Goal: Obtain resource: Obtain resource

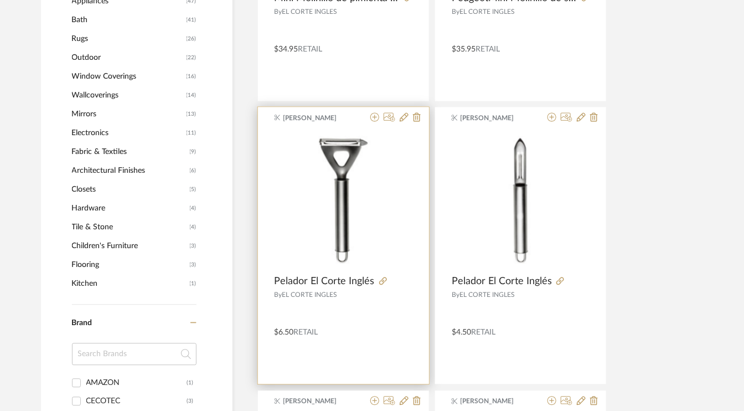
scroll to position [719, 0]
click at [376, 120] on icon at bounding box center [374, 117] width 9 height 9
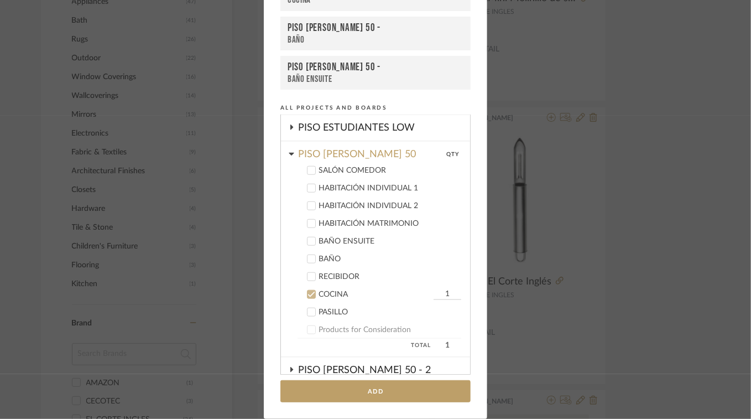
scroll to position [506, 0]
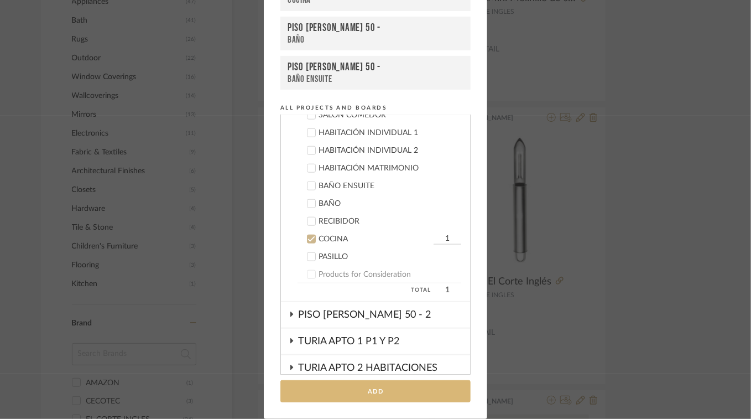
click at [382, 391] on button "Add" at bounding box center [376, 391] width 190 height 23
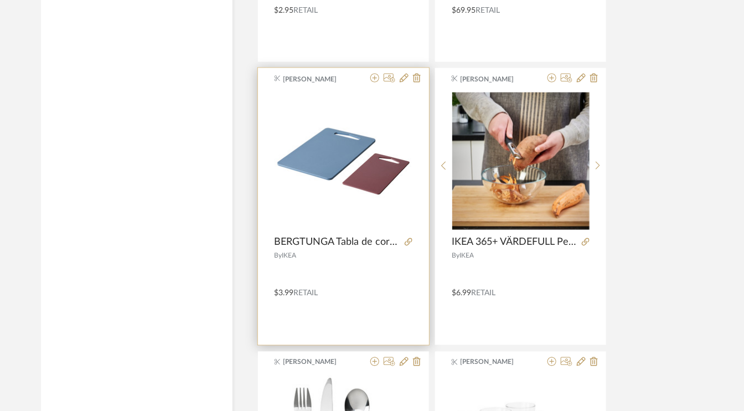
scroll to position [1893, 0]
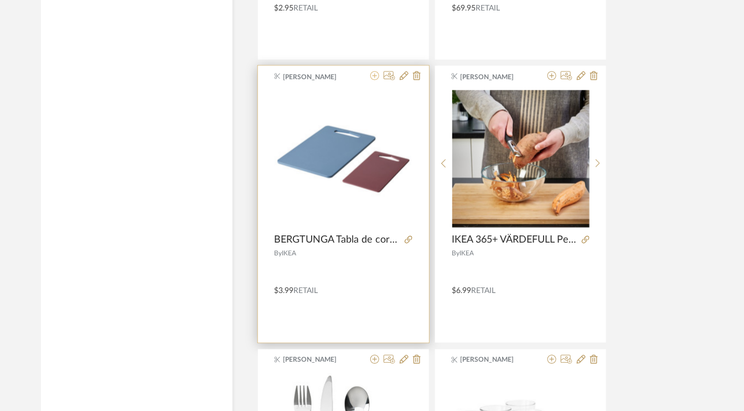
click at [376, 74] on icon at bounding box center [374, 75] width 9 height 9
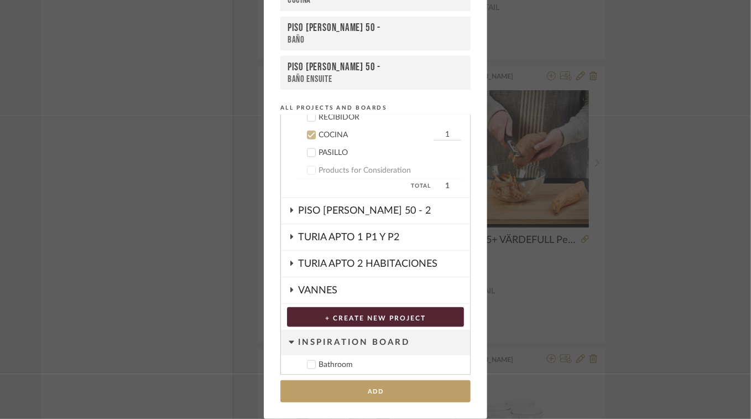
scroll to position [616, 0]
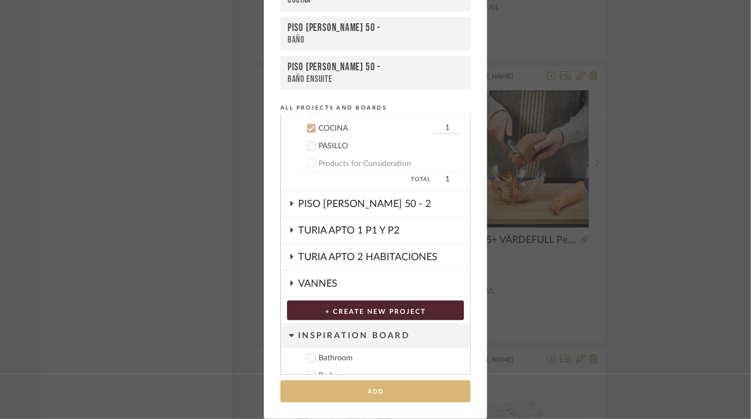
click at [374, 394] on button "Add" at bounding box center [376, 391] width 190 height 23
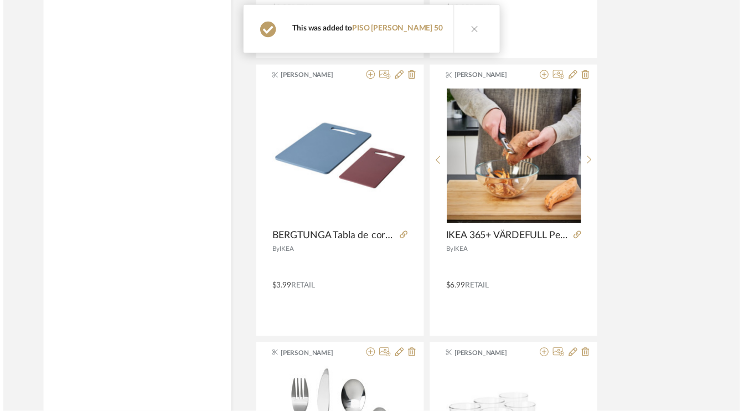
scroll to position [1893, 0]
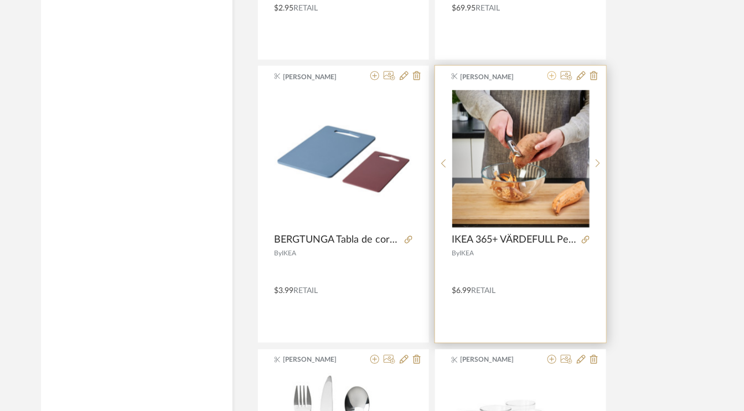
click at [553, 72] on icon at bounding box center [551, 75] width 9 height 9
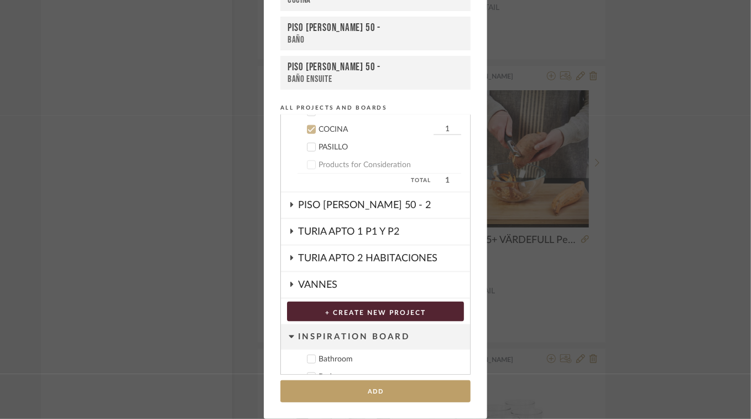
scroll to position [616, 0]
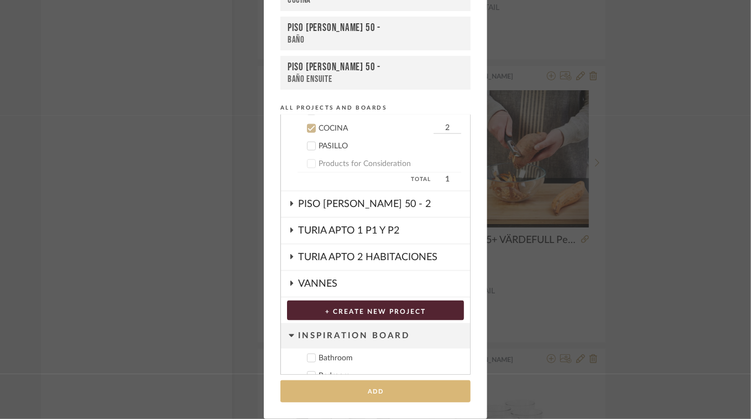
type input "2"
click at [394, 383] on button "Add" at bounding box center [376, 391] width 190 height 23
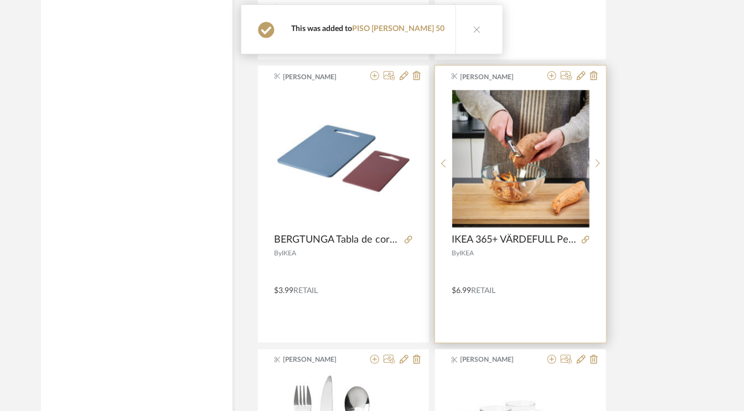
scroll to position [2059, 0]
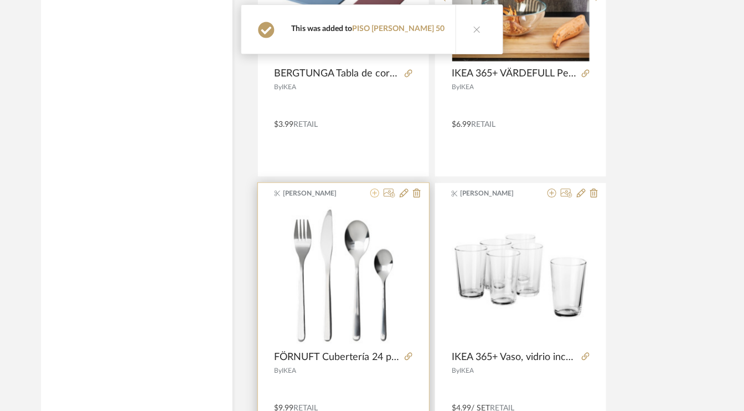
click at [376, 189] on icon at bounding box center [374, 193] width 9 height 9
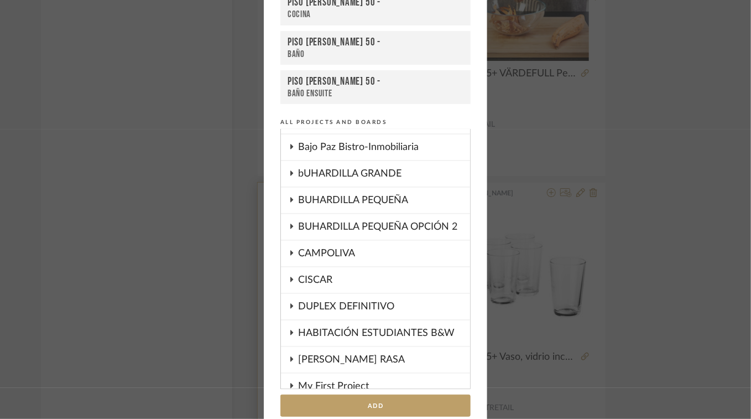
scroll to position [0, 0]
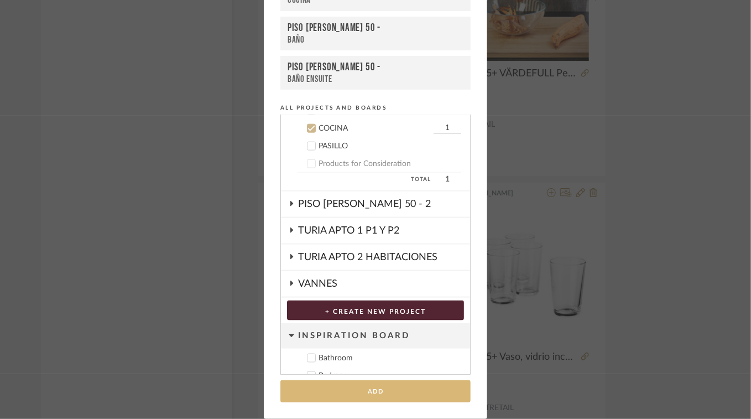
click at [373, 390] on button "Add" at bounding box center [376, 391] width 190 height 23
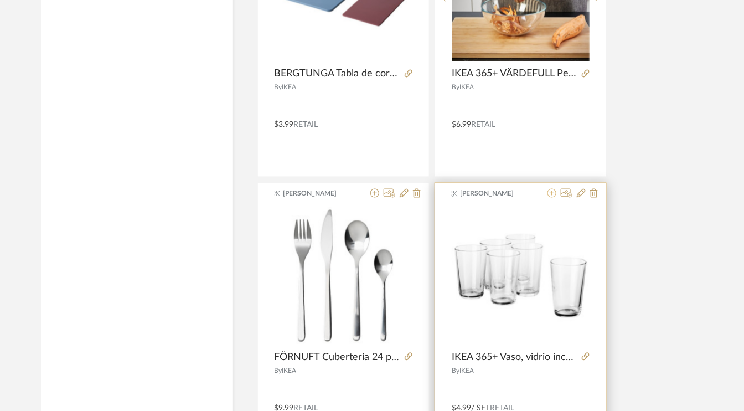
click at [550, 189] on icon at bounding box center [551, 193] width 9 height 9
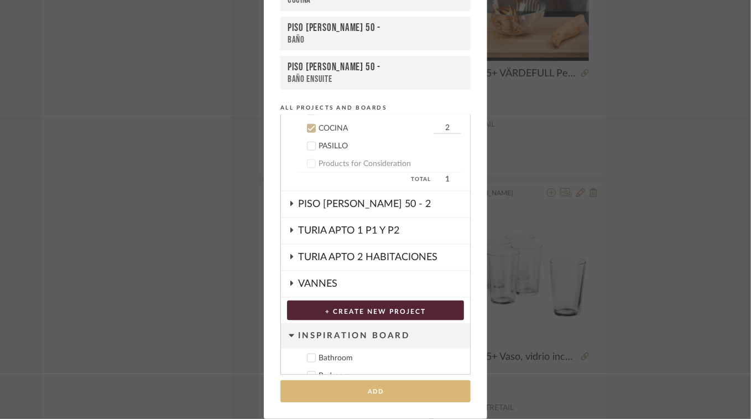
type input "2"
click at [386, 390] on button "Add" at bounding box center [376, 391] width 190 height 23
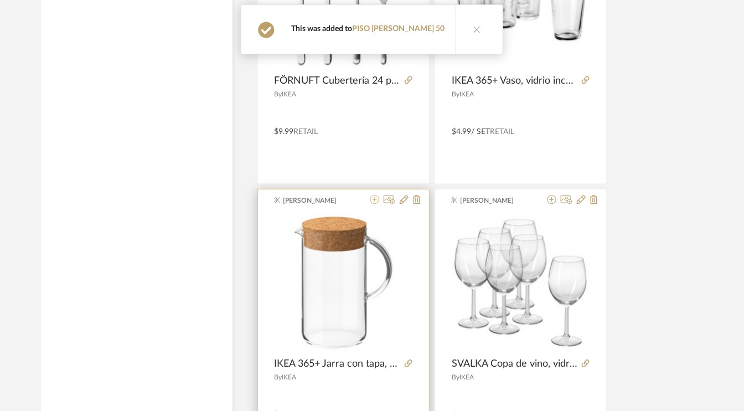
click at [377, 195] on icon at bounding box center [374, 199] width 9 height 9
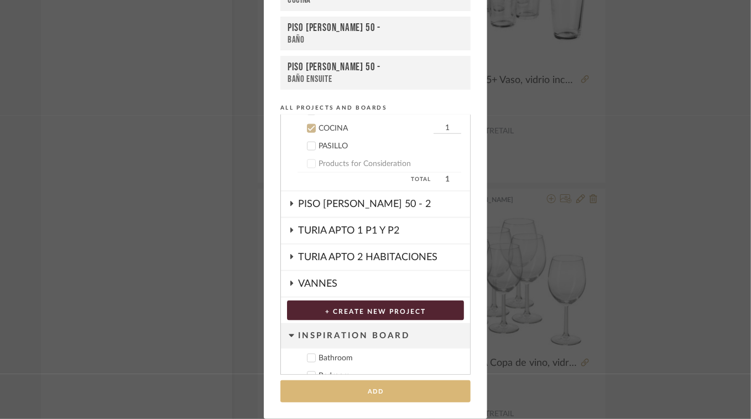
click at [390, 394] on button "Add" at bounding box center [376, 391] width 190 height 23
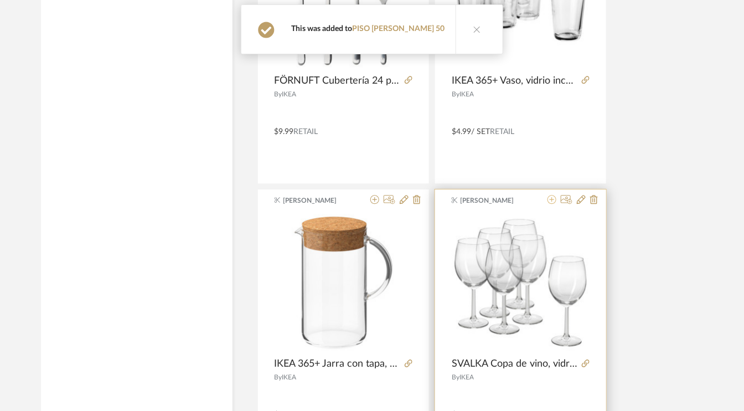
click at [549, 196] on icon at bounding box center [551, 199] width 9 height 9
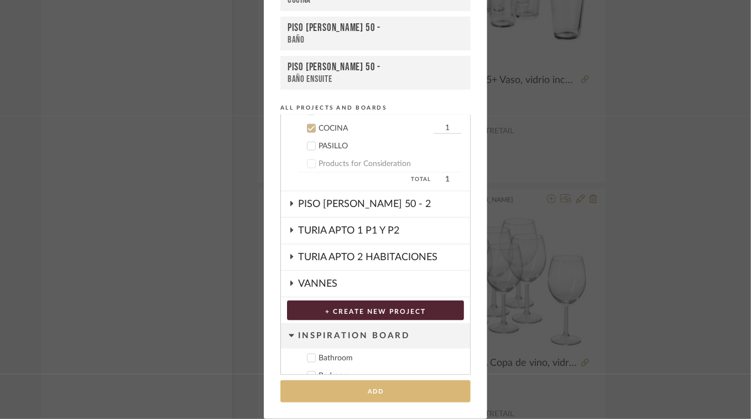
click at [399, 392] on button "Add" at bounding box center [376, 391] width 190 height 23
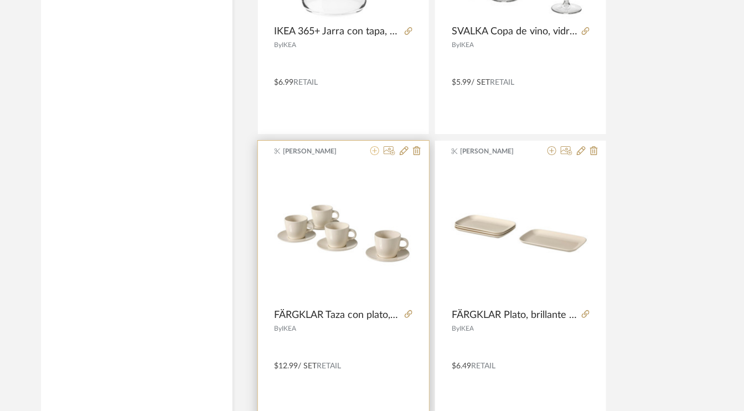
click at [371, 146] on icon at bounding box center [374, 150] width 9 height 9
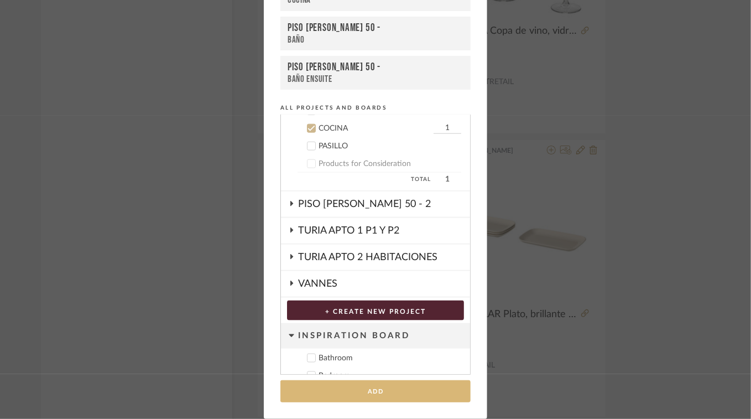
click at [383, 397] on button "Add" at bounding box center [376, 391] width 190 height 23
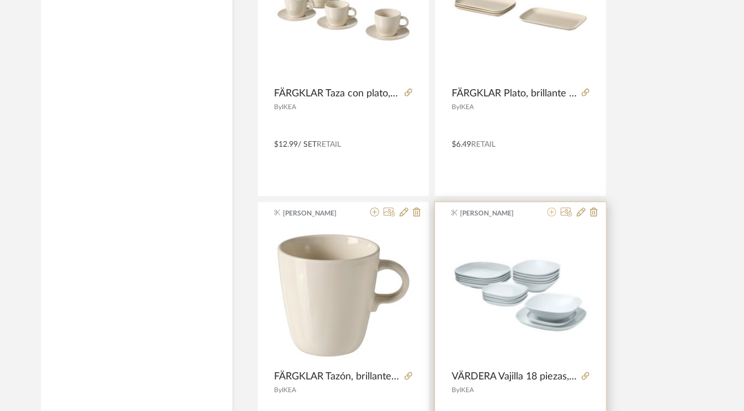
click at [551, 209] on icon at bounding box center [551, 211] width 9 height 9
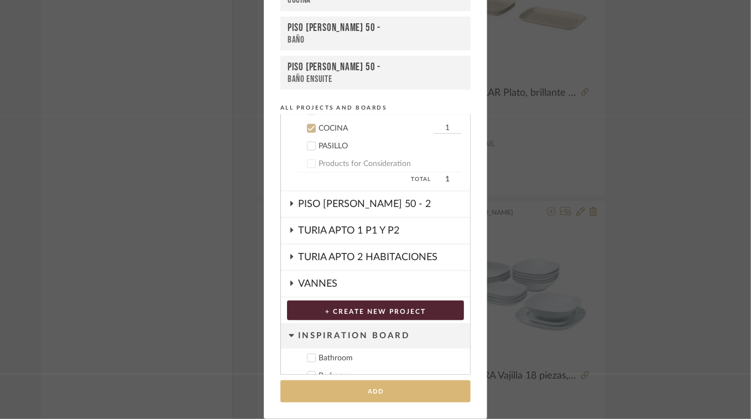
click at [387, 391] on button "Add" at bounding box center [376, 391] width 190 height 23
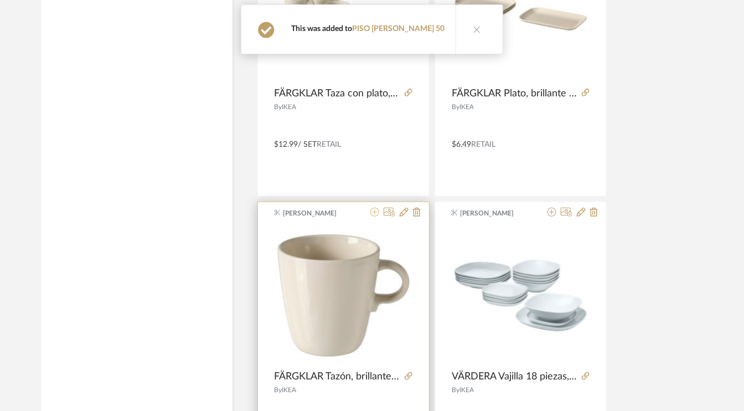
click at [377, 207] on icon at bounding box center [374, 211] width 9 height 9
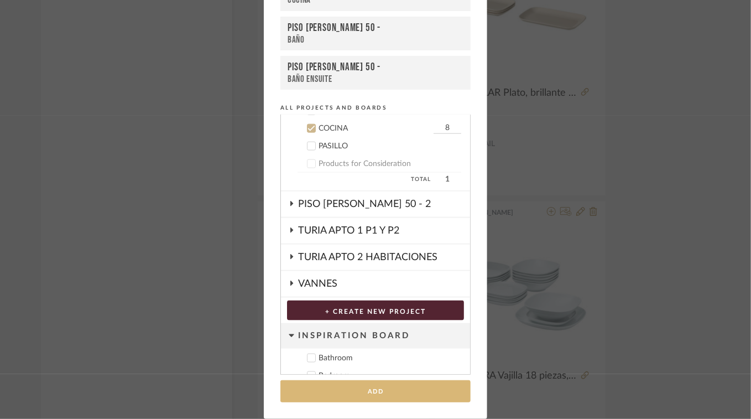
type input "8"
click at [379, 387] on button "Add" at bounding box center [376, 391] width 190 height 23
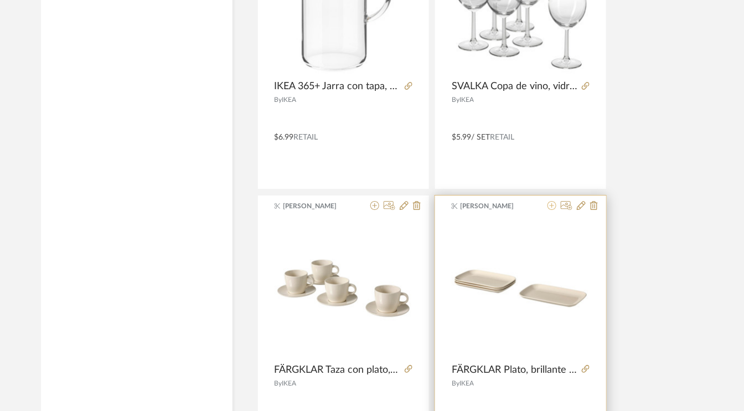
click at [552, 201] on icon at bounding box center [551, 205] width 9 height 9
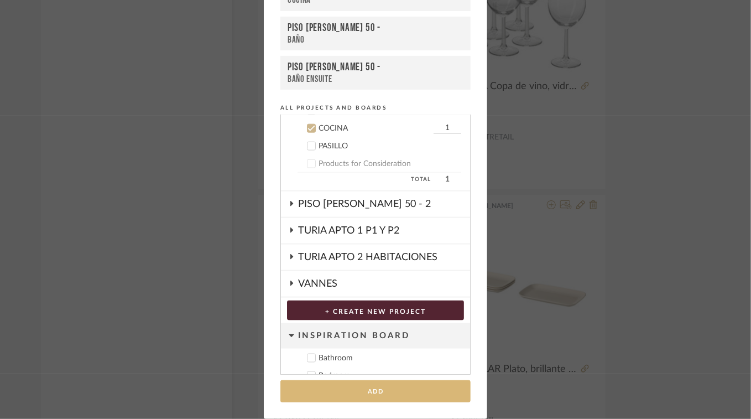
click at [375, 393] on button "Add" at bounding box center [376, 391] width 190 height 23
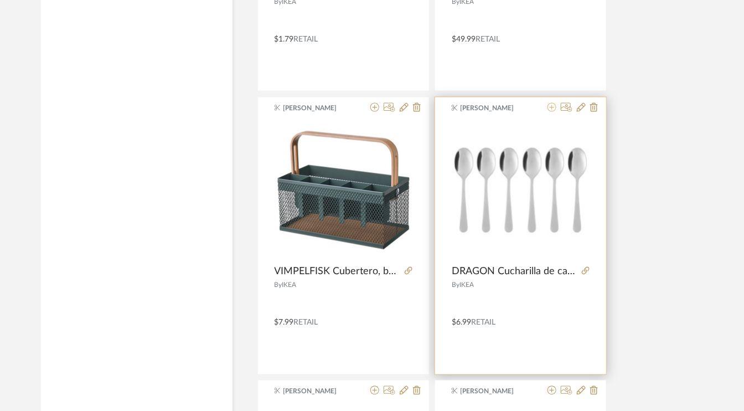
click at [556, 103] on icon at bounding box center [551, 107] width 9 height 9
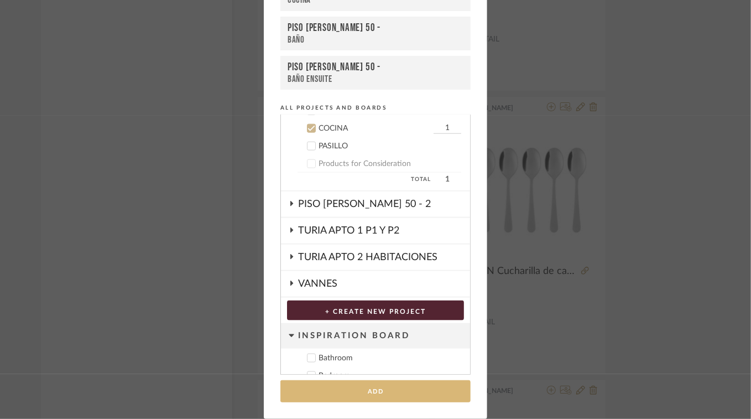
click at [379, 391] on button "Add" at bounding box center [376, 391] width 190 height 23
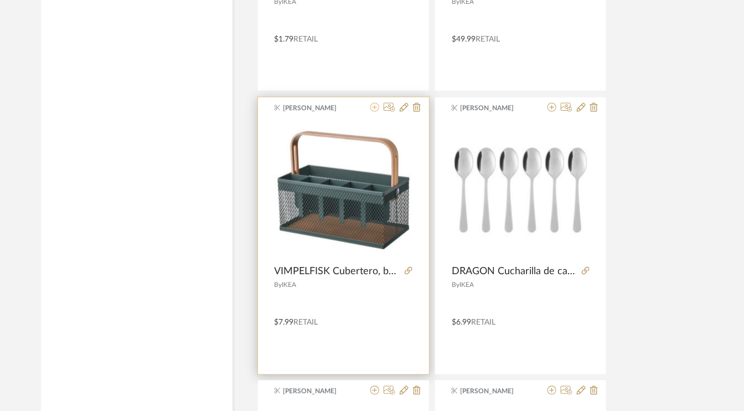
click at [372, 103] on icon at bounding box center [374, 107] width 9 height 9
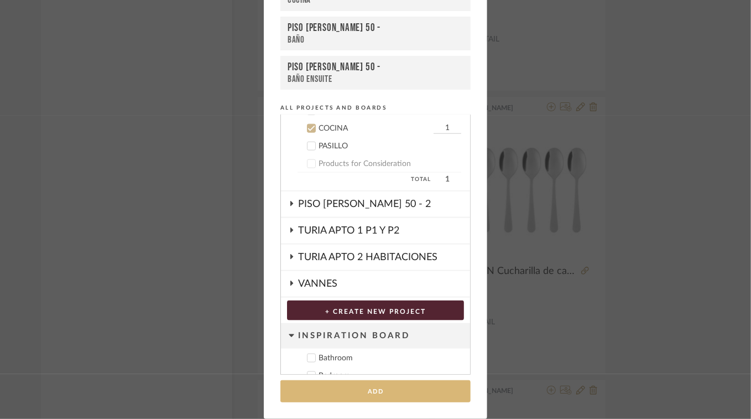
click at [392, 392] on button "Add" at bounding box center [376, 391] width 190 height 23
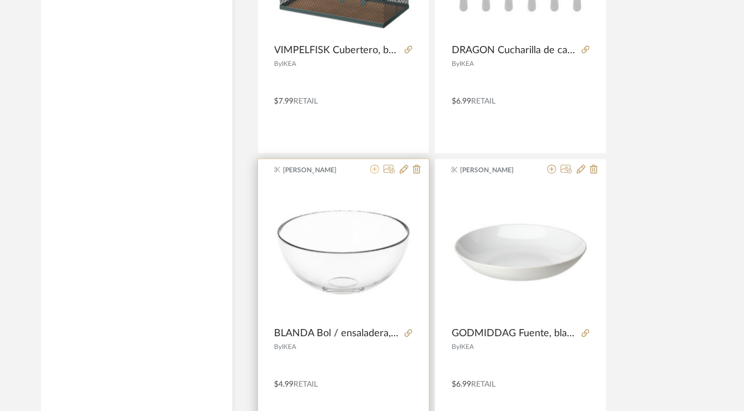
click at [376, 164] on icon at bounding box center [374, 168] width 9 height 9
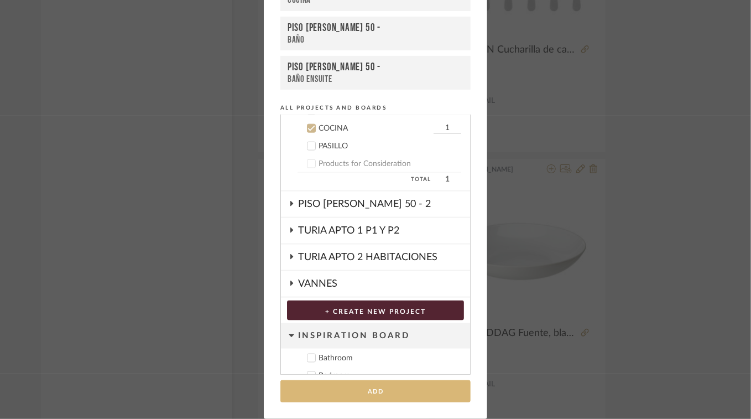
click at [388, 393] on button "Add" at bounding box center [376, 391] width 190 height 23
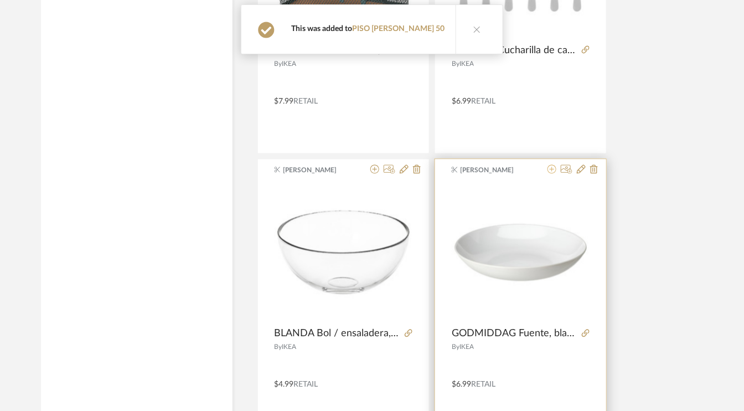
click at [551, 164] on icon at bounding box center [551, 168] width 9 height 9
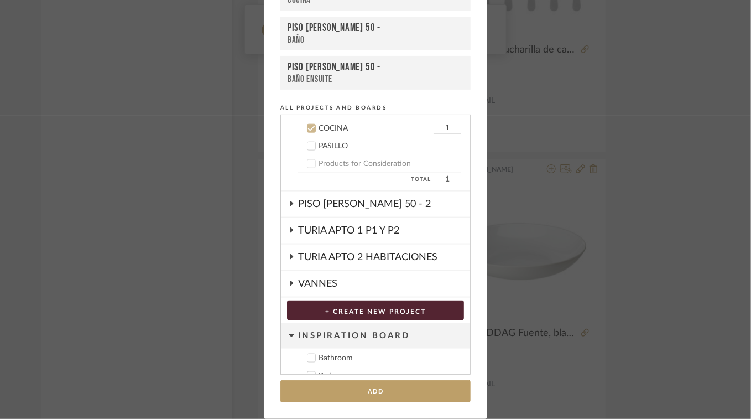
click at [445, 123] on input "1" at bounding box center [448, 128] width 28 height 11
type input "2"
click at [420, 389] on button "Add" at bounding box center [376, 391] width 190 height 23
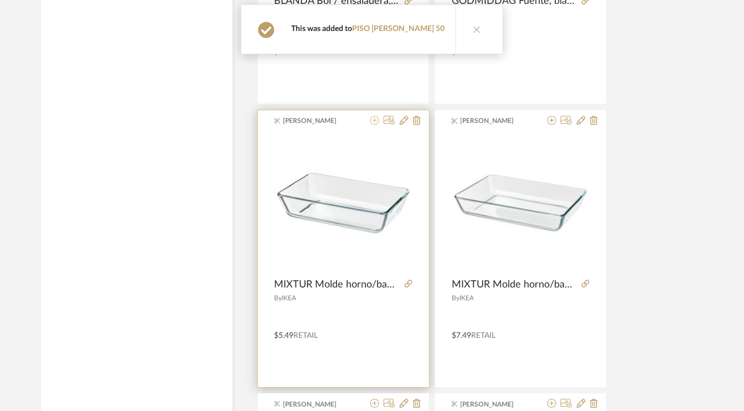
click at [373, 116] on icon at bounding box center [374, 120] width 9 height 9
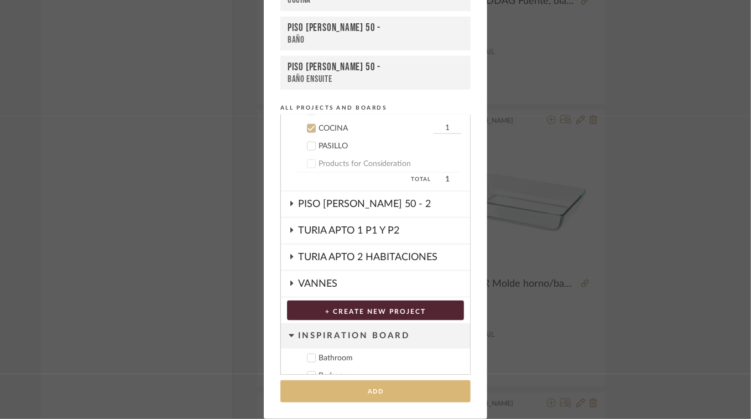
click at [440, 393] on button "Add" at bounding box center [376, 391] width 190 height 23
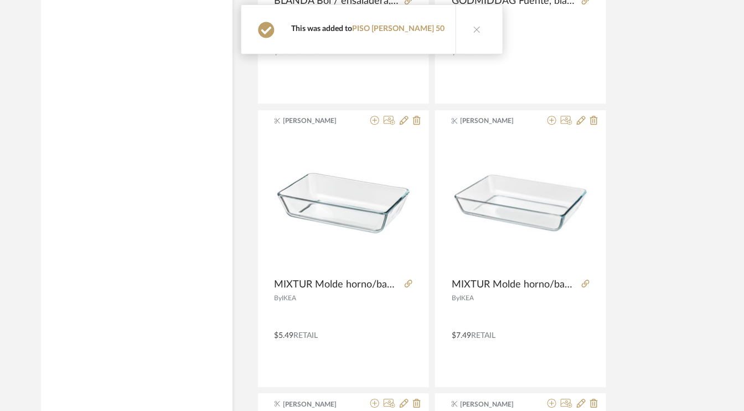
click at [552, 116] on icon at bounding box center [551, 120] width 9 height 9
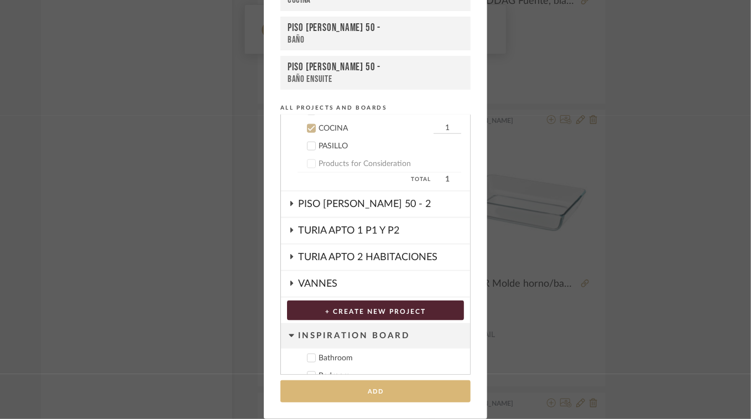
click at [402, 394] on button "Add" at bounding box center [376, 391] width 190 height 23
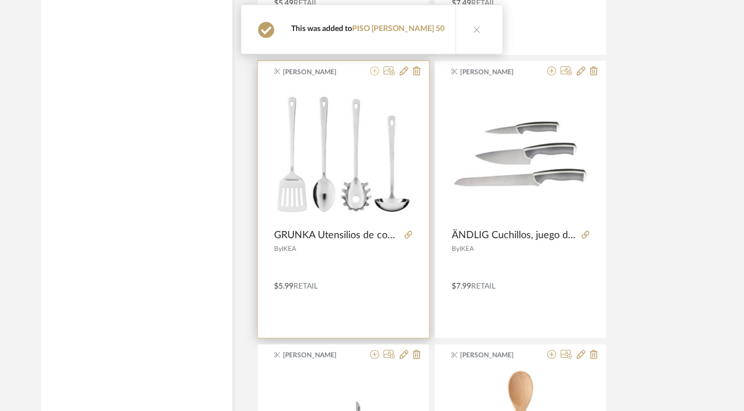
click at [378, 66] on icon at bounding box center [374, 70] width 9 height 9
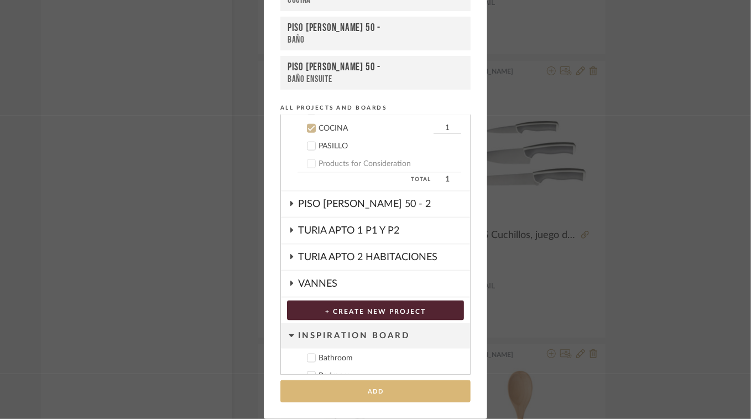
click at [434, 391] on button "Add" at bounding box center [376, 391] width 190 height 23
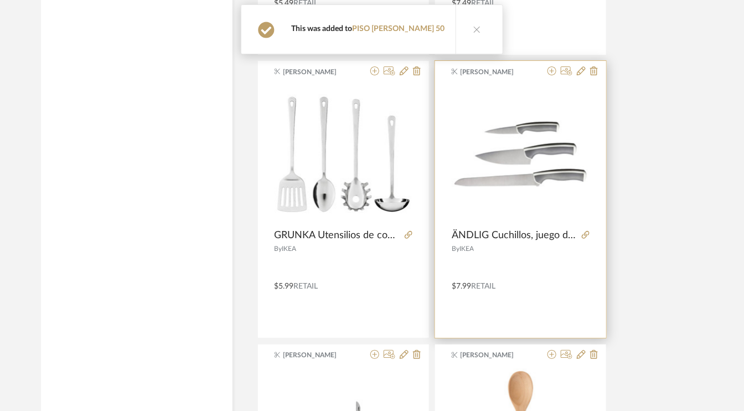
click at [557, 66] on div at bounding box center [570, 71] width 55 height 11
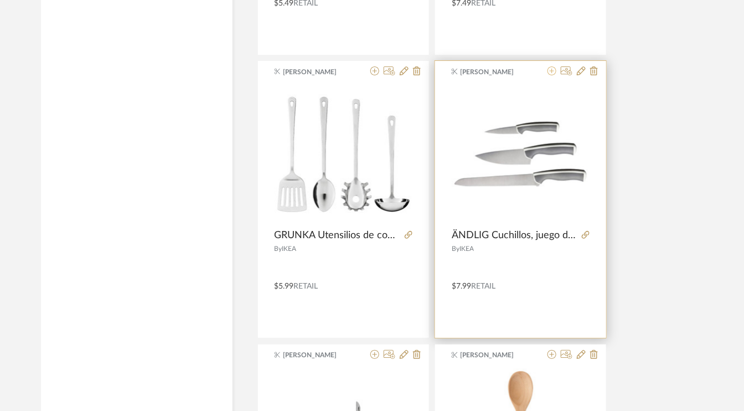
click at [553, 66] on icon at bounding box center [551, 70] width 9 height 9
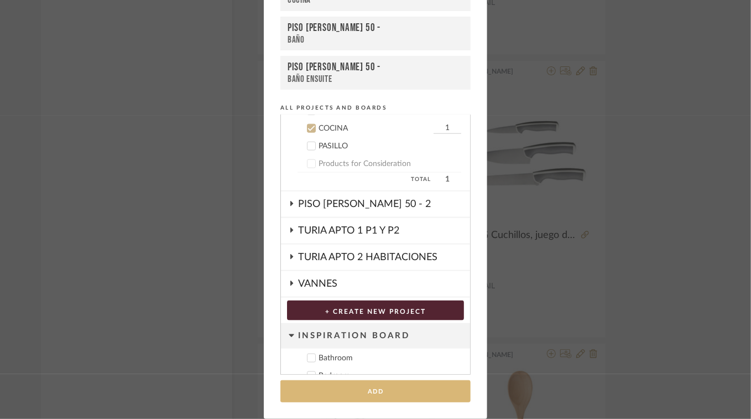
click at [421, 393] on button "Add" at bounding box center [376, 391] width 190 height 23
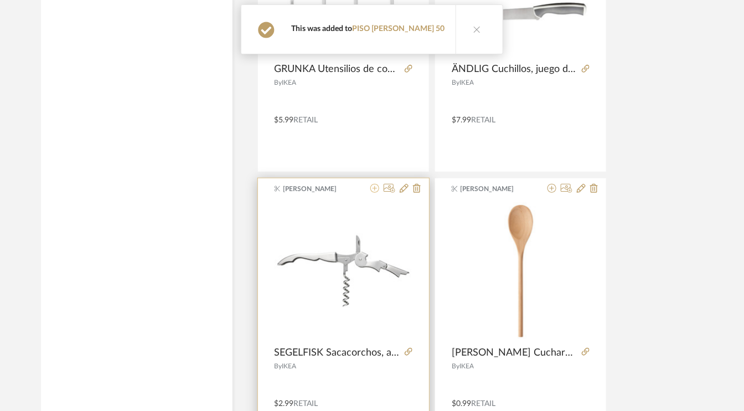
click at [376, 184] on icon at bounding box center [374, 188] width 9 height 9
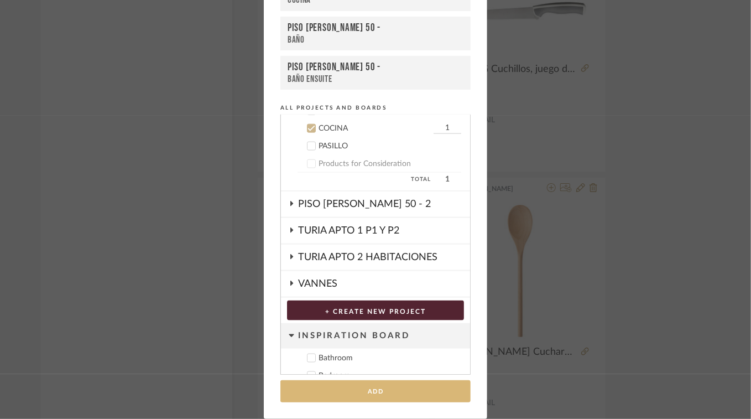
click at [370, 396] on button "Add" at bounding box center [376, 391] width 190 height 23
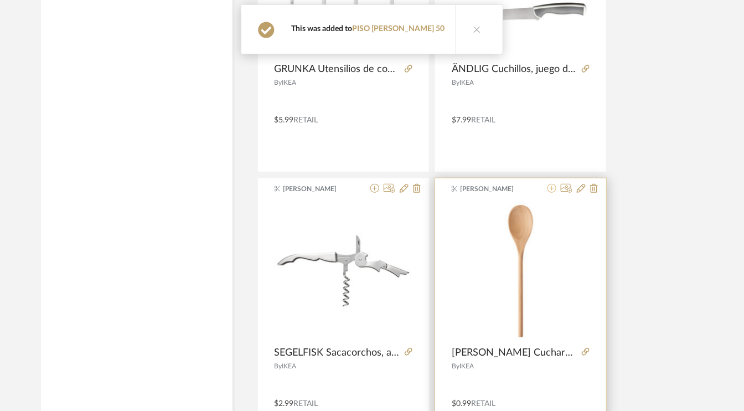
click at [553, 184] on icon at bounding box center [551, 188] width 9 height 9
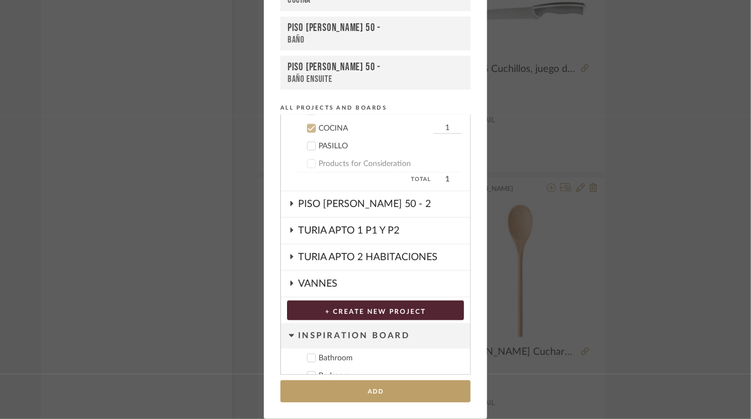
click at [444, 124] on input "1" at bounding box center [448, 128] width 28 height 11
type input "2"
click at [386, 383] on button "Add" at bounding box center [376, 391] width 190 height 23
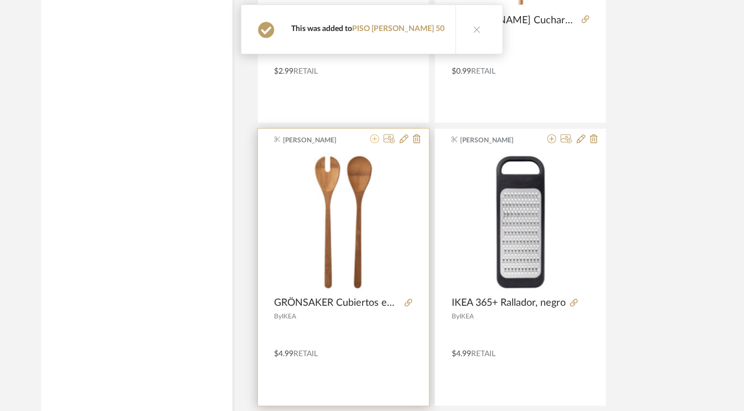
click at [376, 134] on icon at bounding box center [374, 138] width 9 height 9
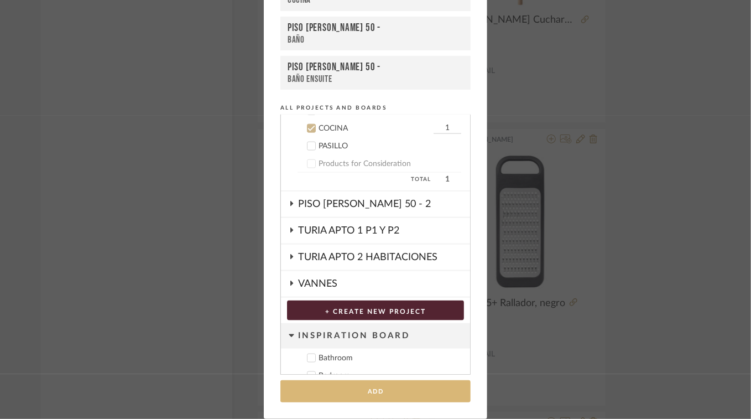
click at [368, 396] on button "Add" at bounding box center [376, 391] width 190 height 23
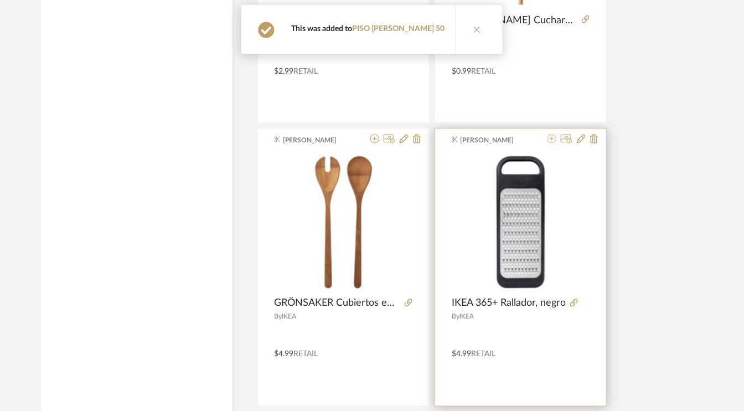
click at [548, 134] on icon at bounding box center [551, 138] width 9 height 9
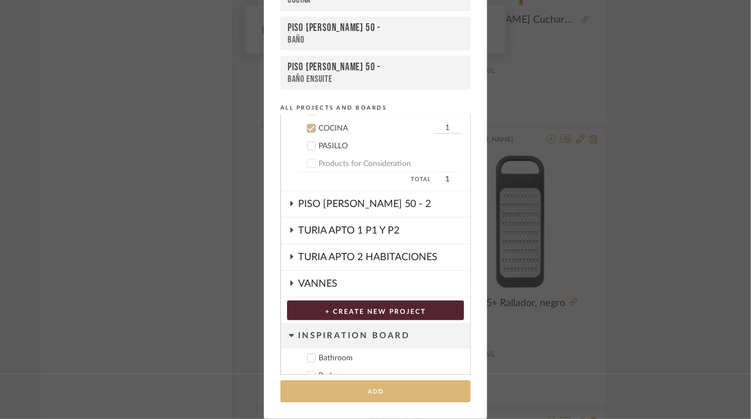
click at [381, 392] on button "Add" at bounding box center [376, 391] width 190 height 23
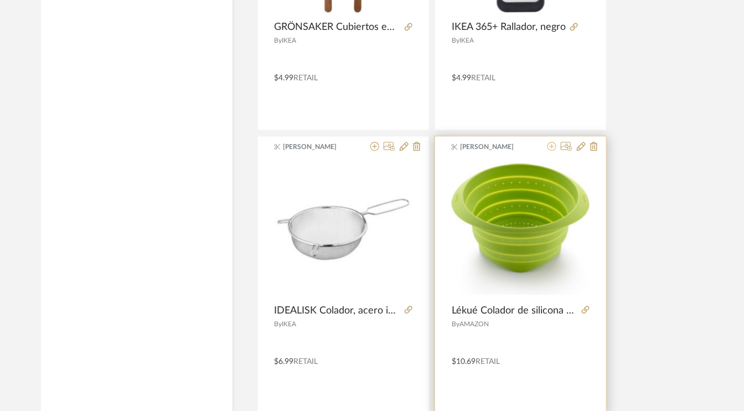
click at [550, 142] on icon at bounding box center [551, 146] width 9 height 9
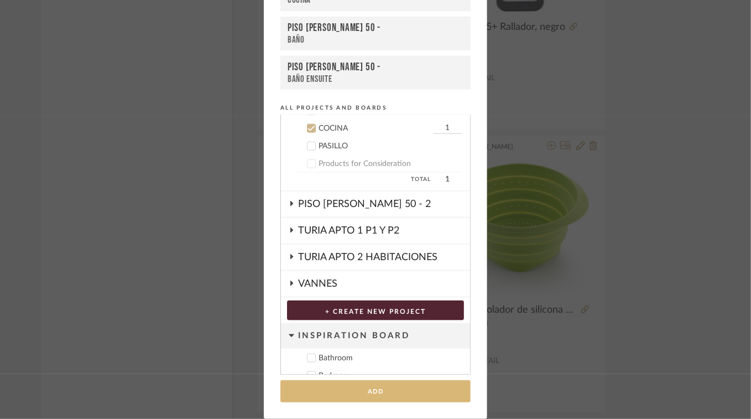
click at [383, 394] on button "Add" at bounding box center [376, 391] width 190 height 23
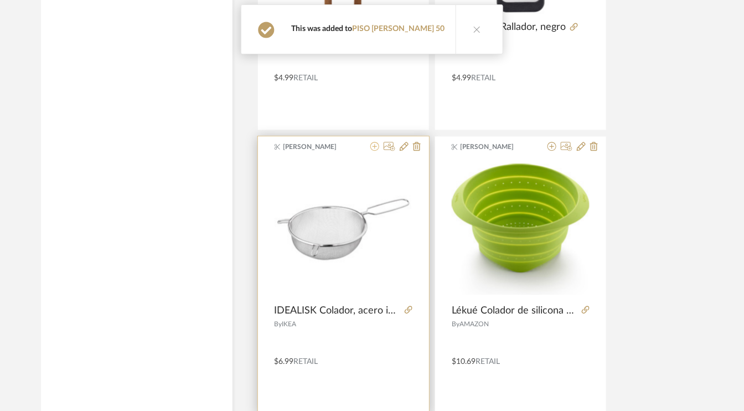
click at [373, 142] on icon at bounding box center [374, 146] width 9 height 9
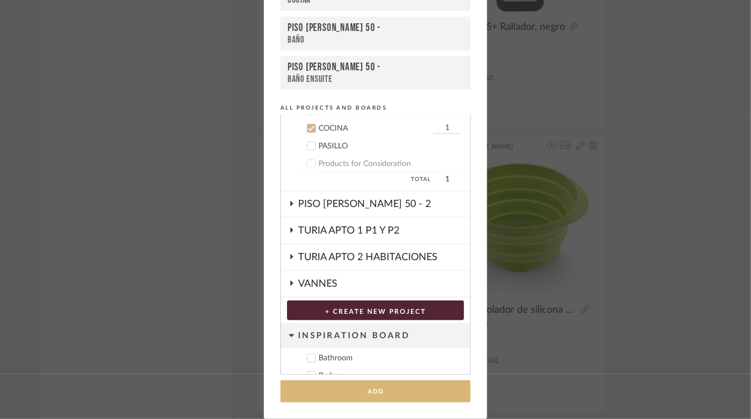
click at [370, 393] on button "Add" at bounding box center [376, 391] width 190 height 23
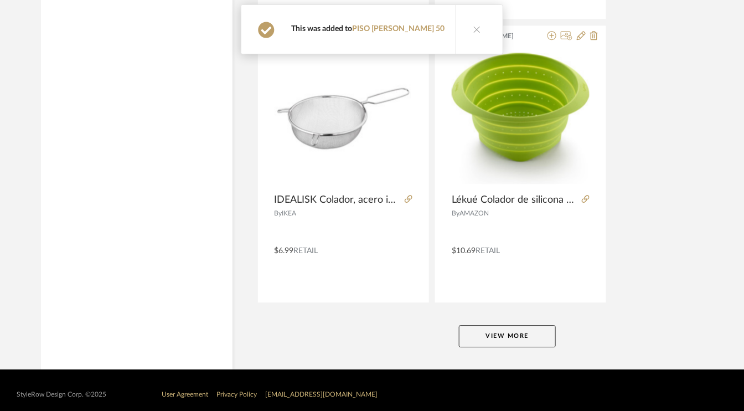
click at [531, 325] on button "View More" at bounding box center [507, 336] width 97 height 22
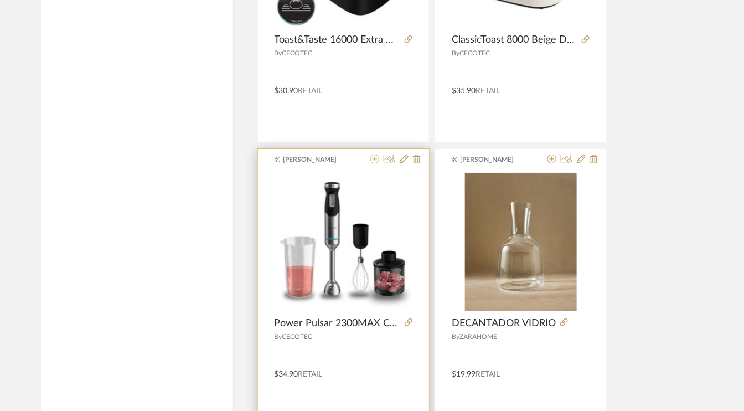
click at [378, 154] on icon at bounding box center [374, 158] width 9 height 9
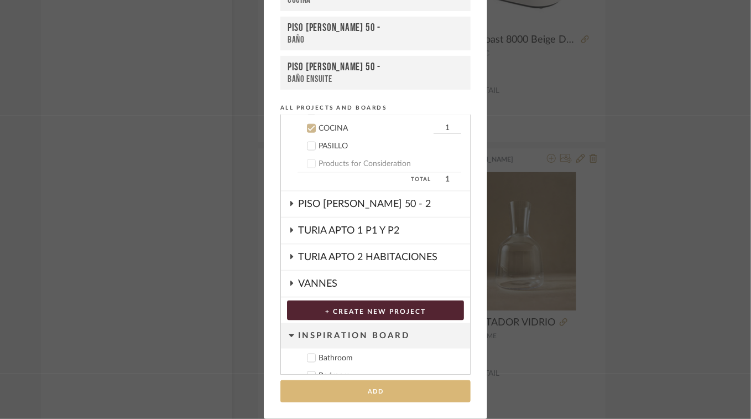
click at [387, 396] on button "Add" at bounding box center [376, 391] width 190 height 23
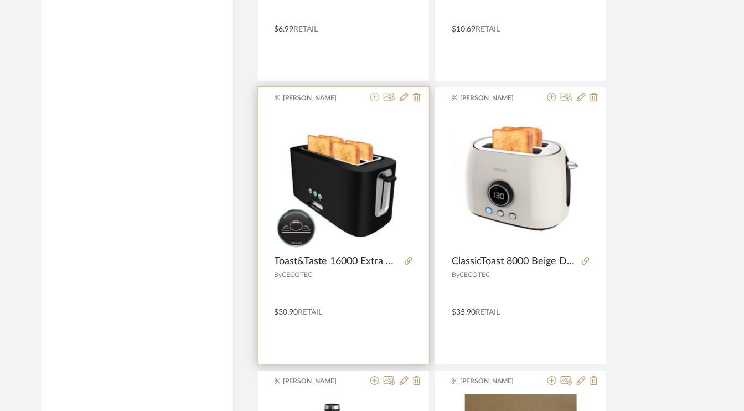
click at [374, 92] on icon at bounding box center [374, 96] width 9 height 9
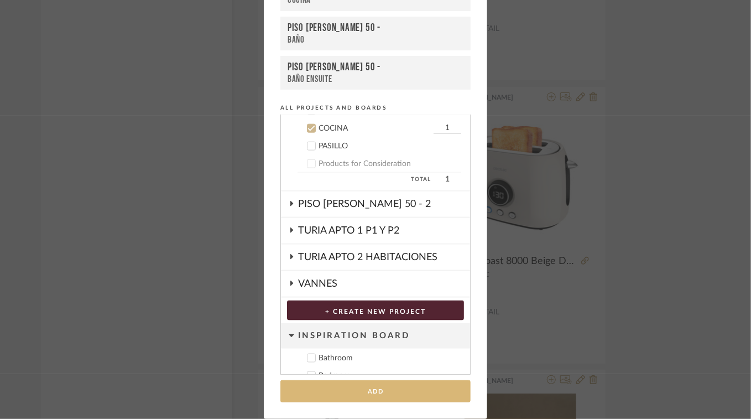
click at [415, 390] on button "Add" at bounding box center [376, 391] width 190 height 23
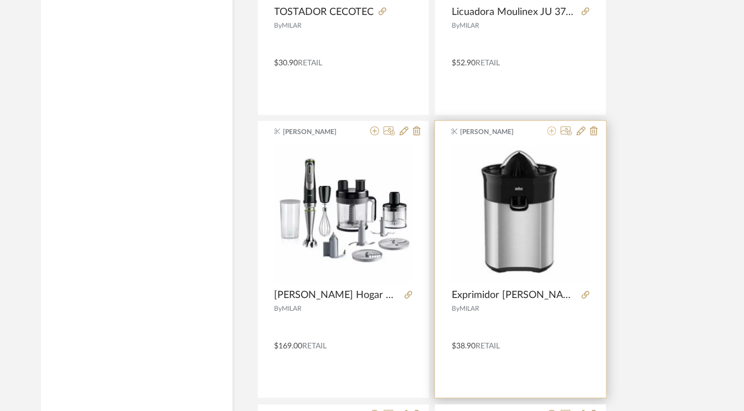
click at [553, 126] on icon at bounding box center [551, 130] width 9 height 9
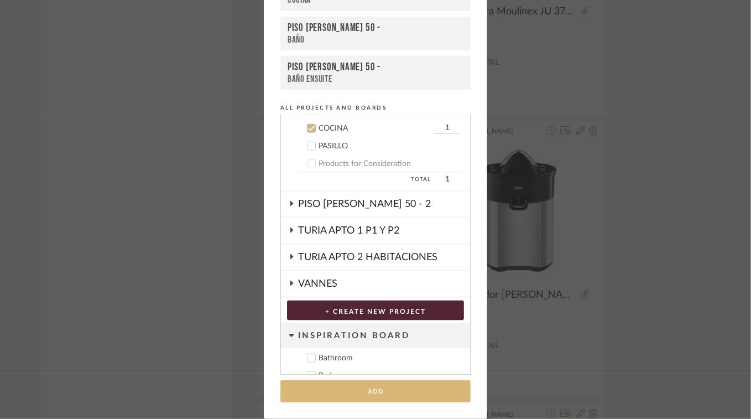
click at [362, 394] on button "Add" at bounding box center [376, 391] width 190 height 23
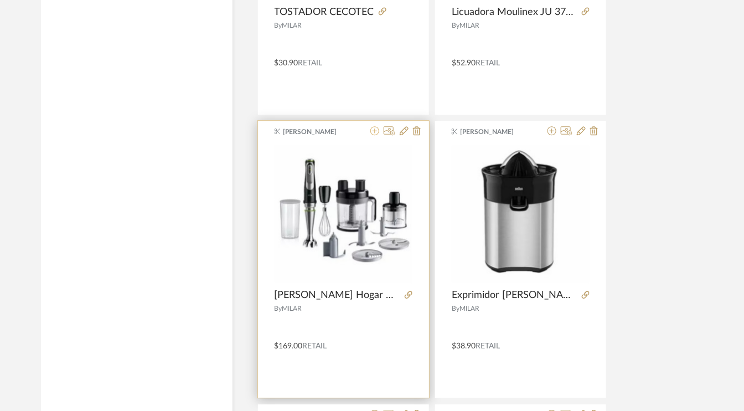
click at [376, 126] on icon at bounding box center [374, 130] width 9 height 9
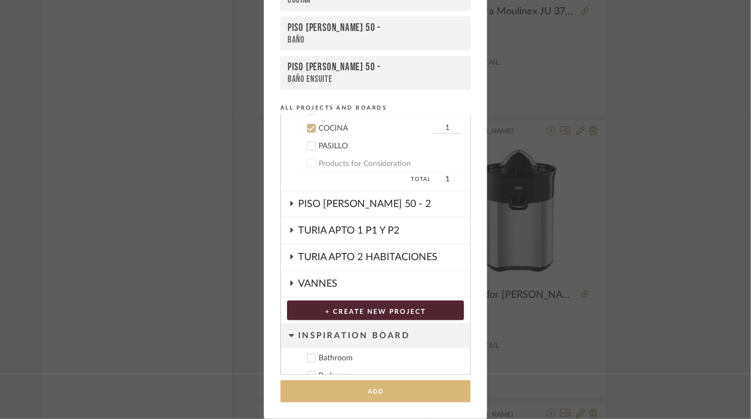
click at [380, 390] on button "Add" at bounding box center [376, 391] width 190 height 23
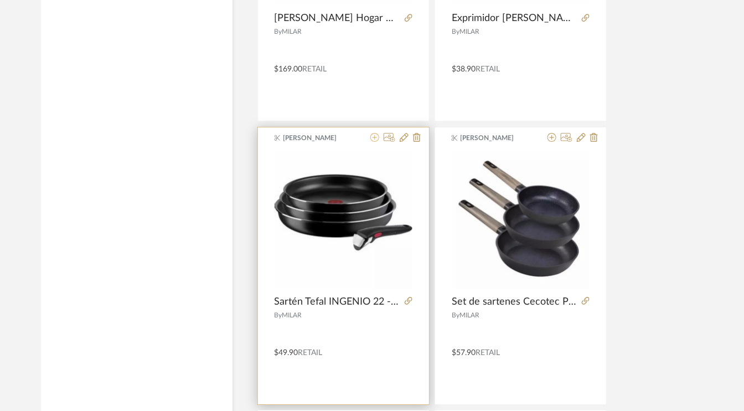
click at [372, 133] on icon at bounding box center [374, 137] width 9 height 9
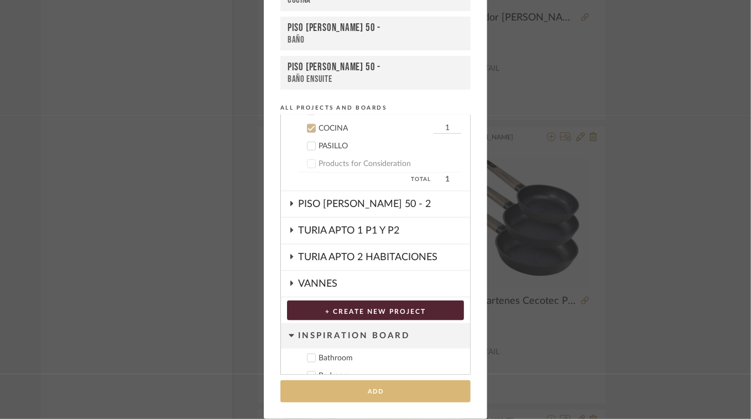
click at [374, 395] on button "Add" at bounding box center [376, 391] width 190 height 23
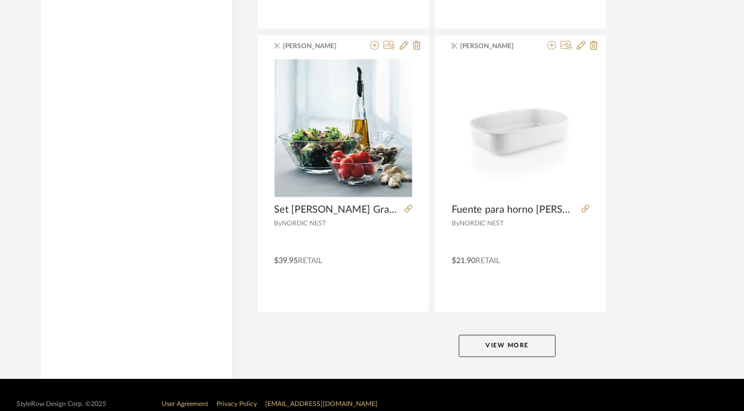
click at [512, 335] on button "View More" at bounding box center [507, 346] width 97 height 22
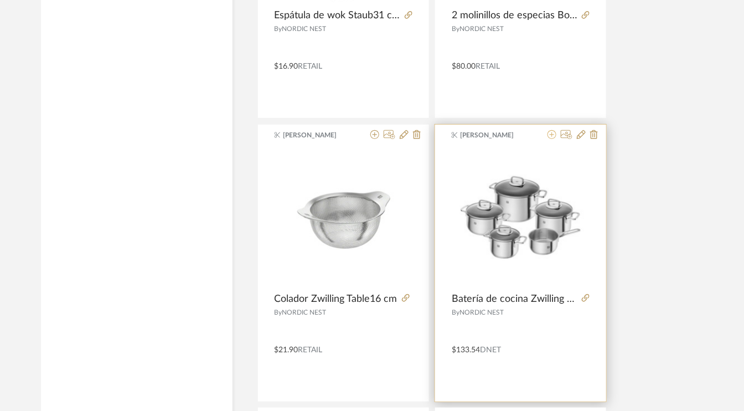
click at [550, 130] on icon at bounding box center [551, 134] width 9 height 9
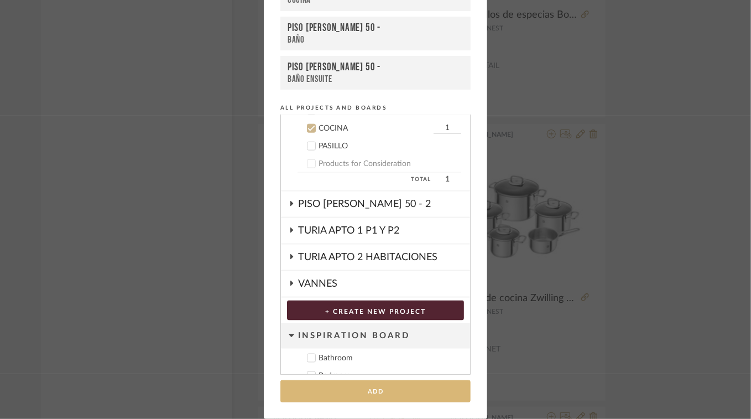
click at [396, 394] on button "Add" at bounding box center [376, 391] width 190 height 23
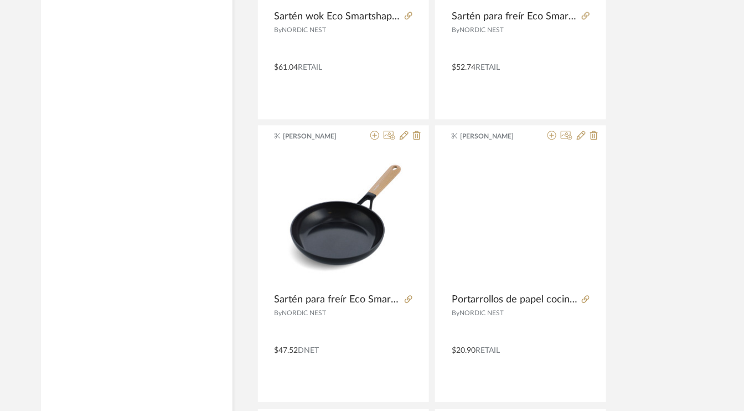
scroll to position [14889, 0]
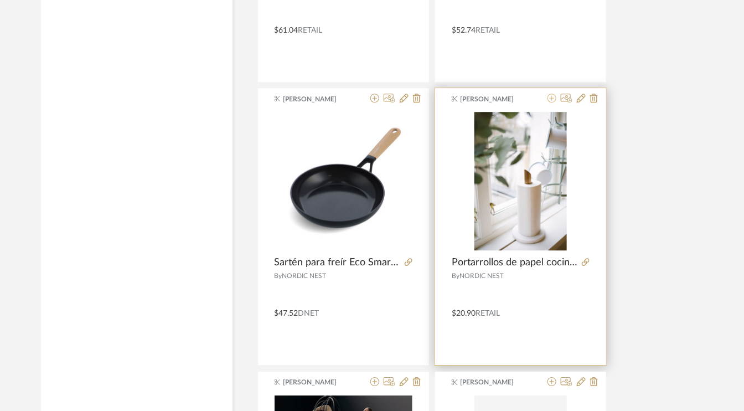
click at [552, 94] on icon at bounding box center [551, 98] width 9 height 9
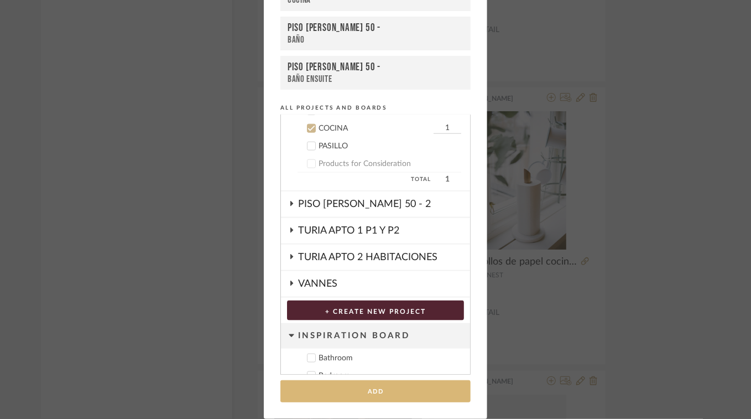
click at [421, 385] on button "Add" at bounding box center [376, 391] width 190 height 23
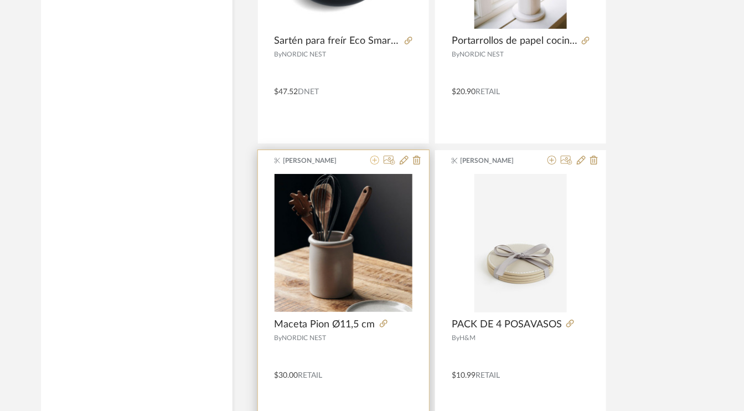
click at [375, 155] on icon at bounding box center [374, 159] width 9 height 9
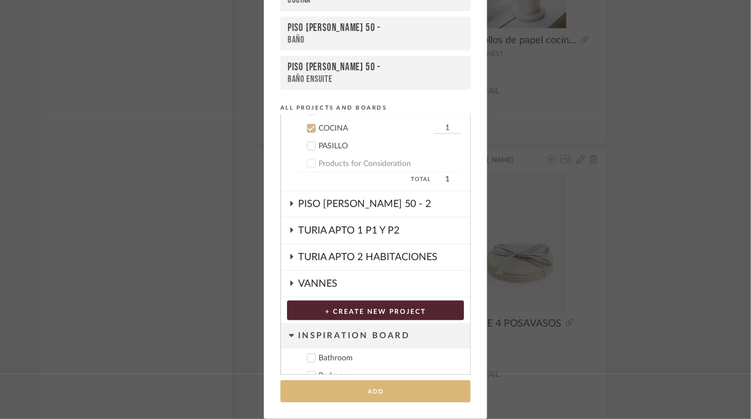
click at [361, 391] on button "Add" at bounding box center [376, 391] width 190 height 23
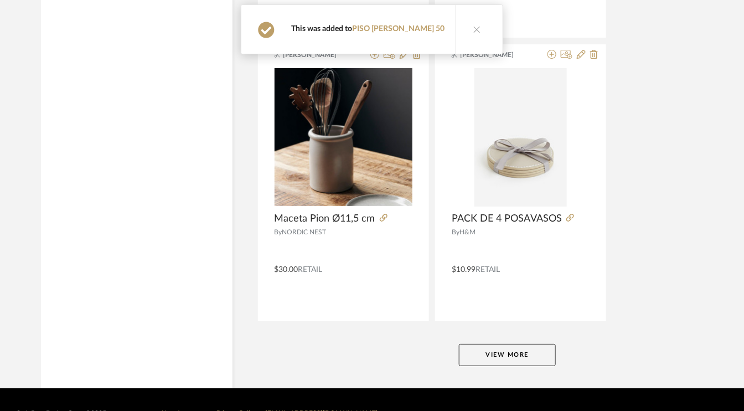
click at [519, 344] on button "View More" at bounding box center [507, 355] width 97 height 22
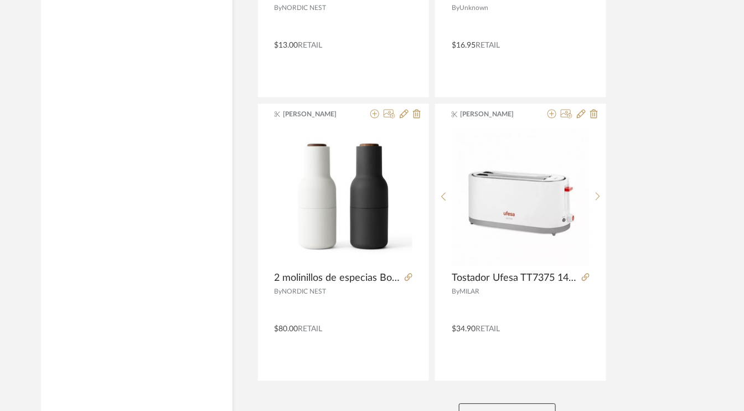
click at [508, 403] on button "View More" at bounding box center [507, 414] width 97 height 22
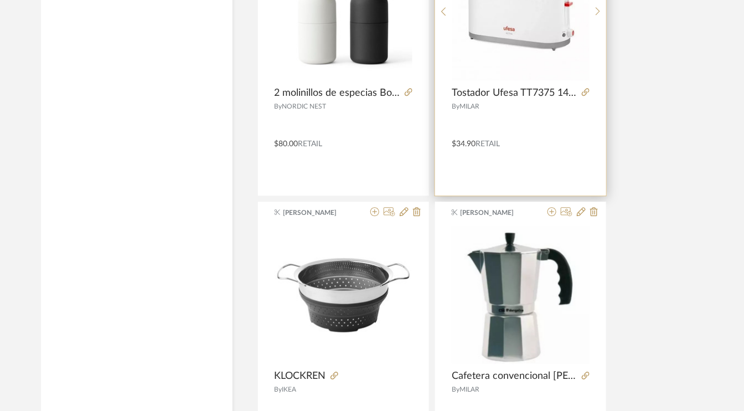
scroll to position [20528, 0]
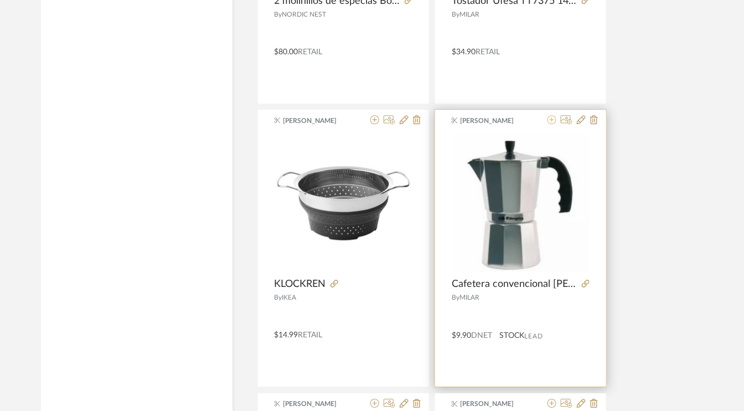
click at [552, 115] on icon at bounding box center [551, 119] width 9 height 9
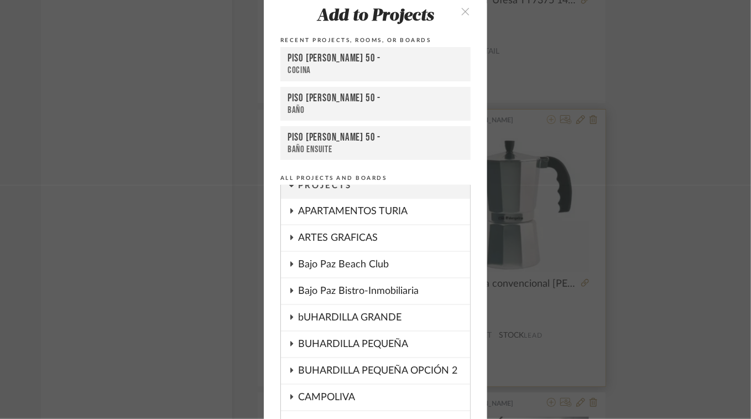
scroll to position [113, 0]
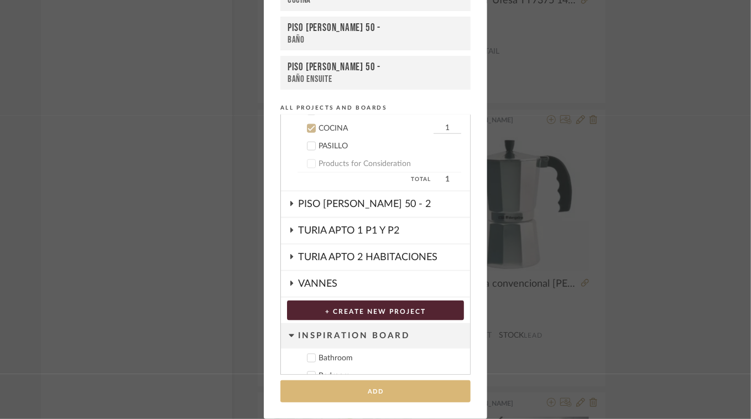
click at [374, 396] on button "Add" at bounding box center [376, 391] width 190 height 23
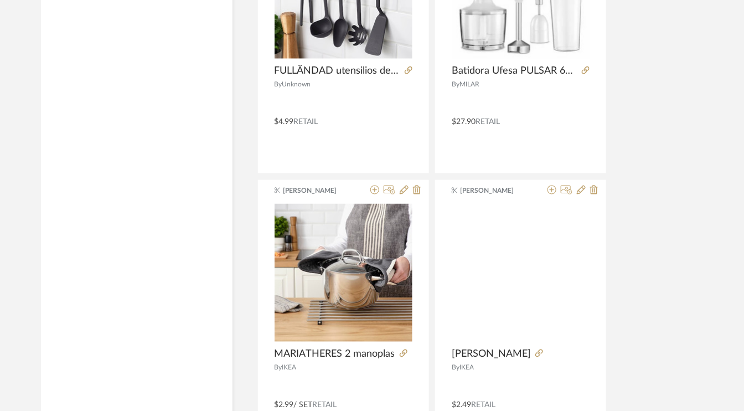
scroll to position [21358, 0]
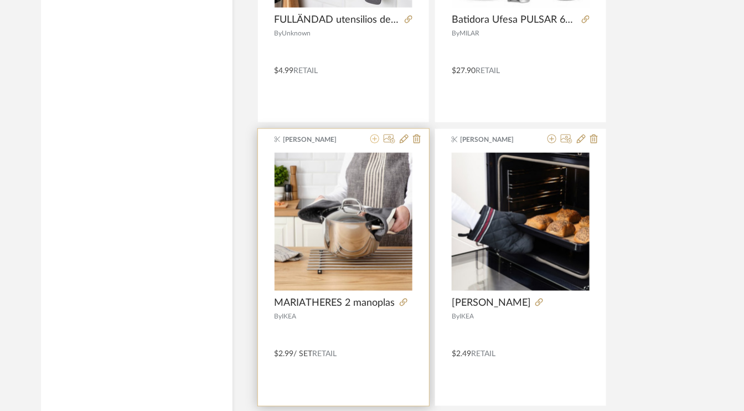
click at [374, 134] on icon at bounding box center [374, 138] width 9 height 9
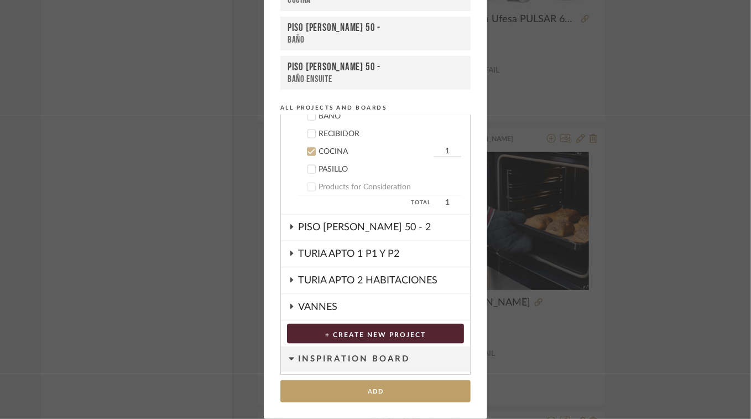
scroll to position [616, 0]
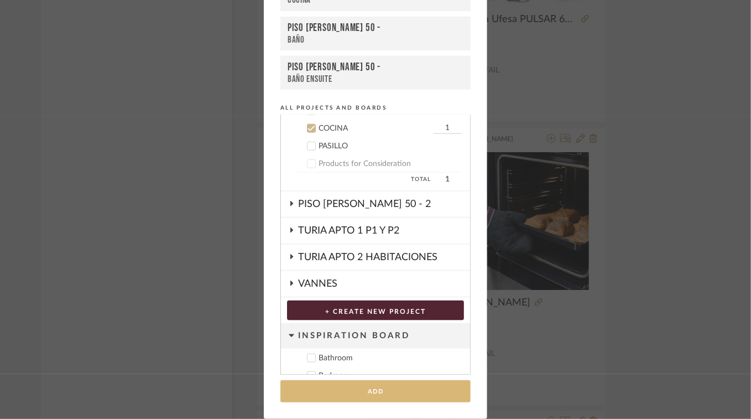
click at [383, 391] on button "Add" at bounding box center [376, 391] width 190 height 23
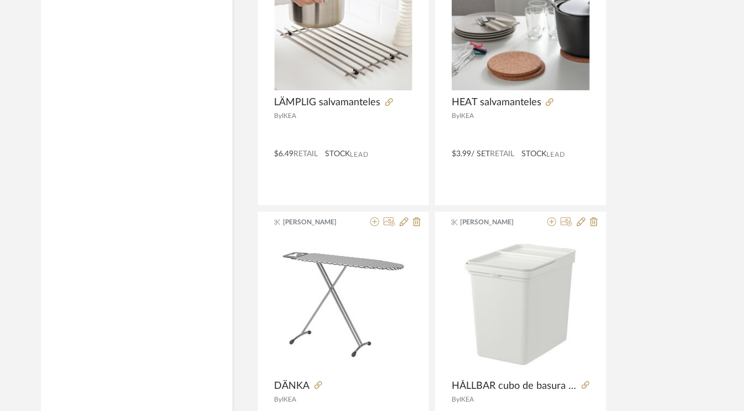
scroll to position [21856, 0]
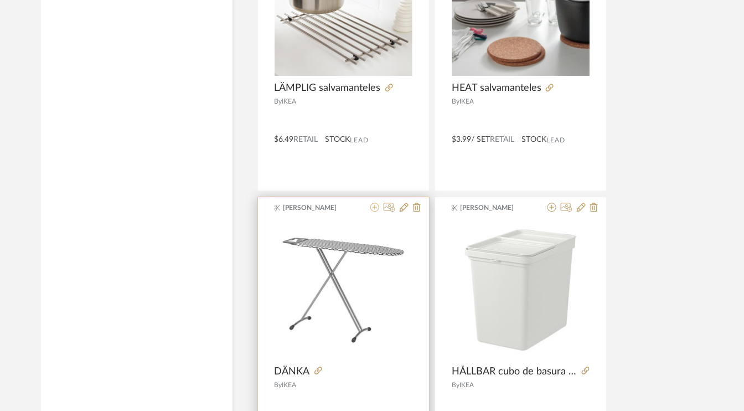
click at [373, 203] on icon at bounding box center [374, 207] width 9 height 9
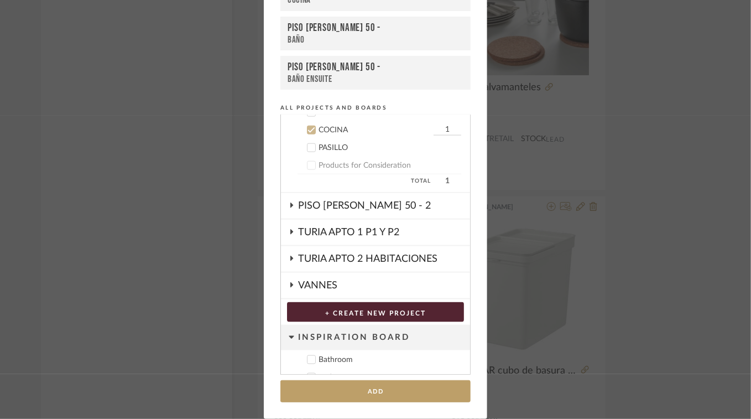
scroll to position [616, 0]
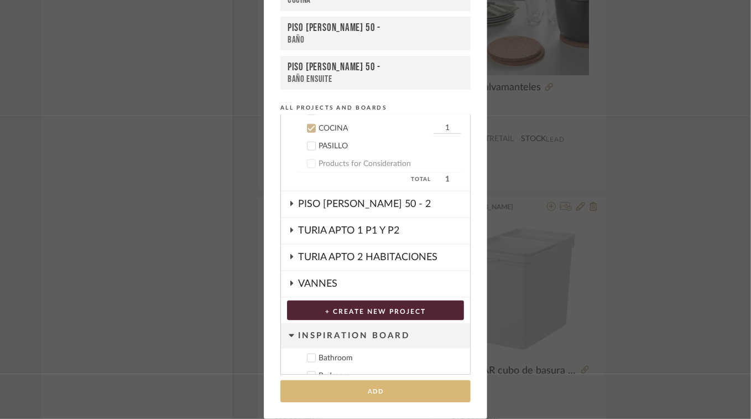
click at [386, 390] on button "Add" at bounding box center [376, 391] width 190 height 23
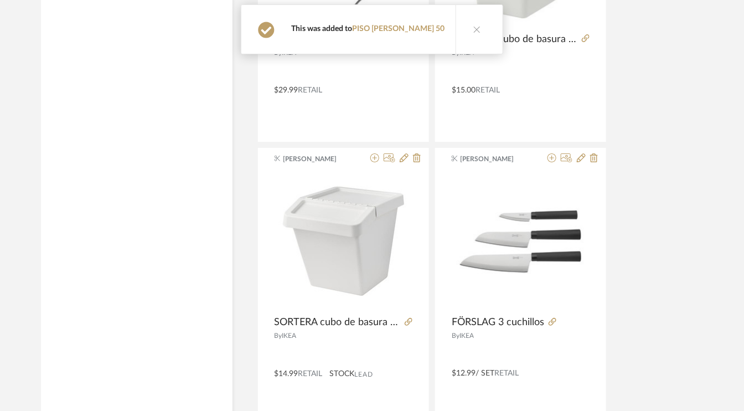
scroll to position [21966, 0]
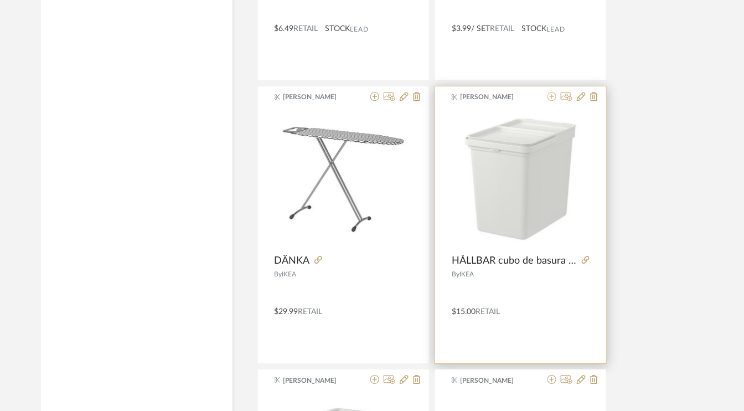
click at [551, 92] on icon at bounding box center [551, 96] width 9 height 9
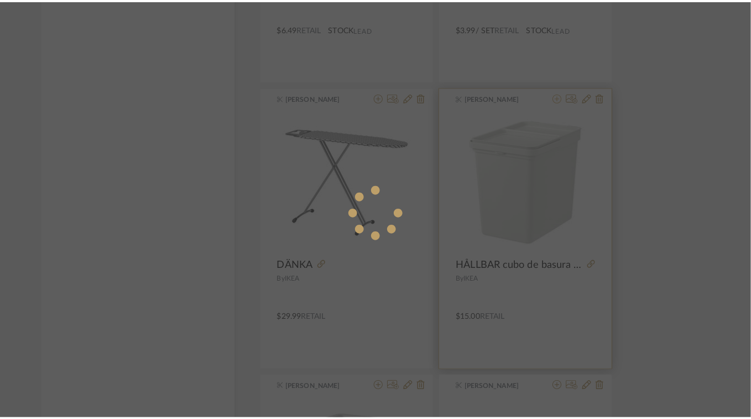
scroll to position [0, 0]
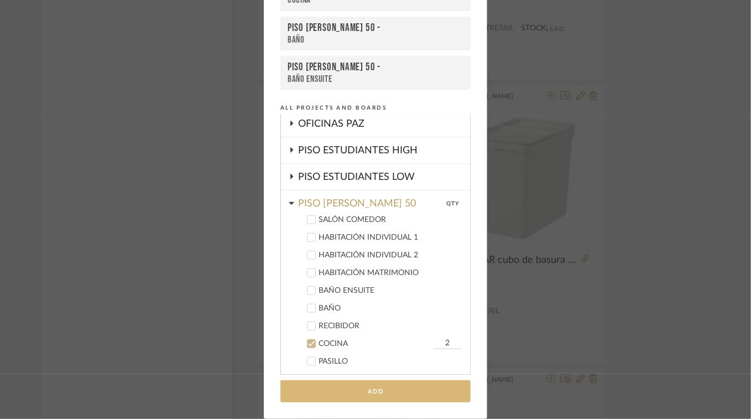
type input "2"
click at [409, 394] on button "Add" at bounding box center [376, 391] width 190 height 23
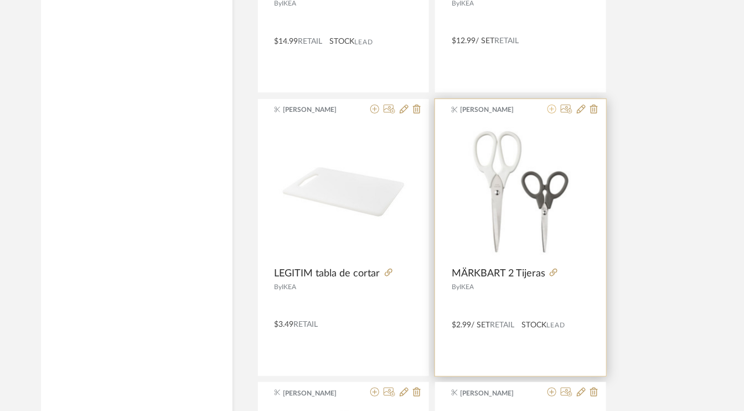
click at [552, 105] on icon at bounding box center [551, 109] width 9 height 9
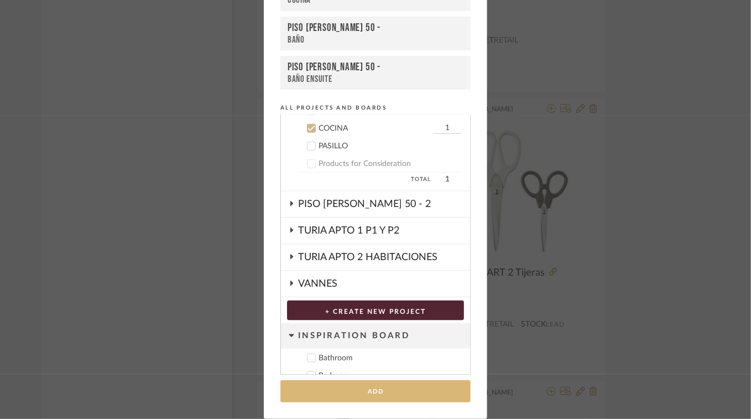
click at [365, 396] on button "Add" at bounding box center [376, 391] width 190 height 23
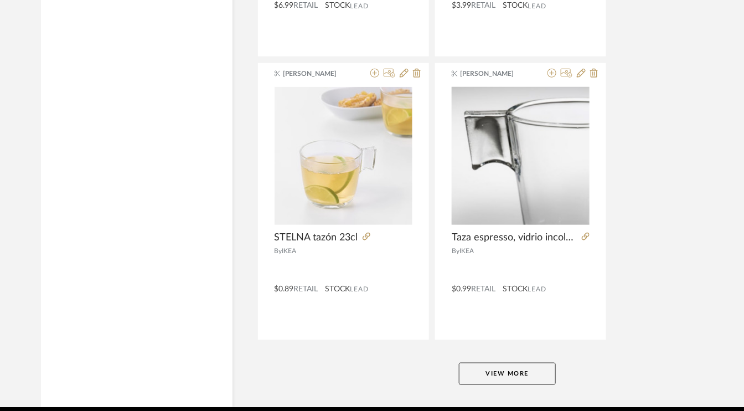
click at [510, 362] on button "View More" at bounding box center [507, 373] width 97 height 22
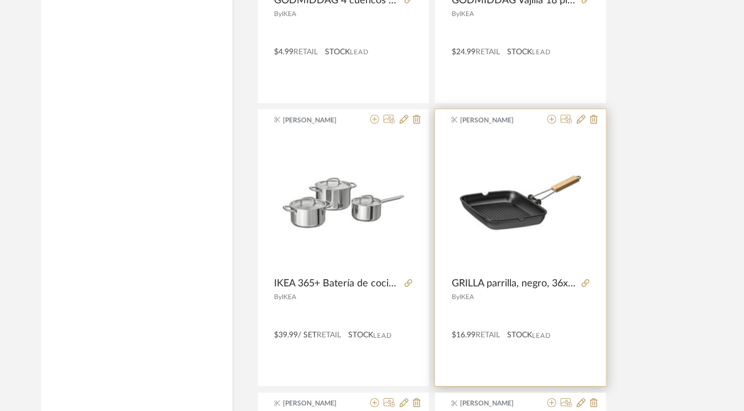
scroll to position [26160, 0]
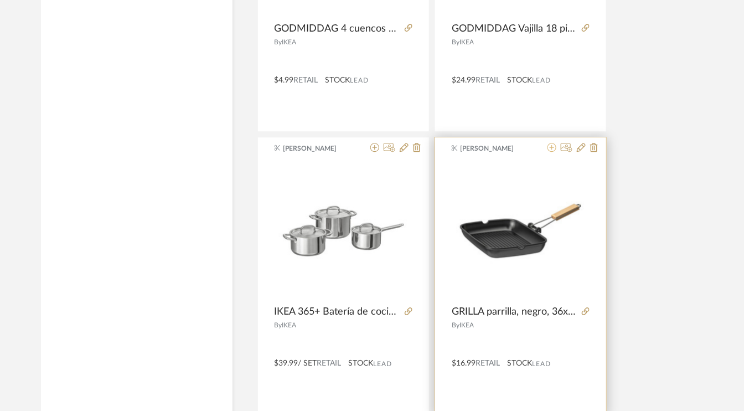
click at [553, 143] on icon at bounding box center [551, 147] width 9 height 9
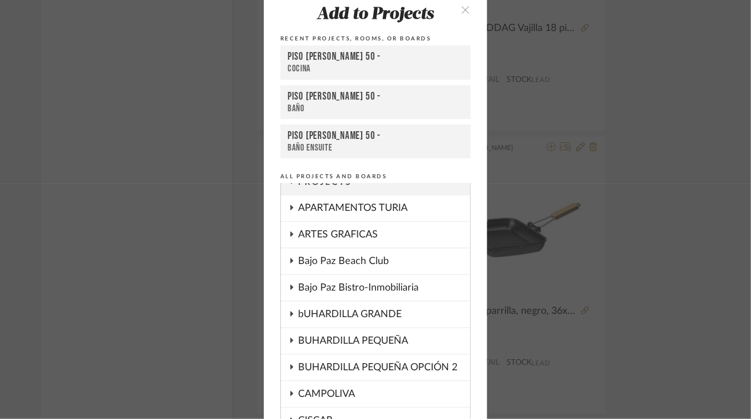
scroll to position [42, 0]
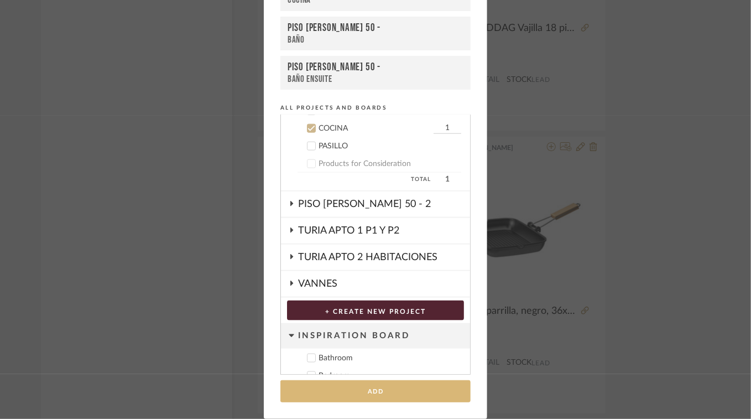
click at [346, 390] on button "Add" at bounding box center [376, 391] width 190 height 23
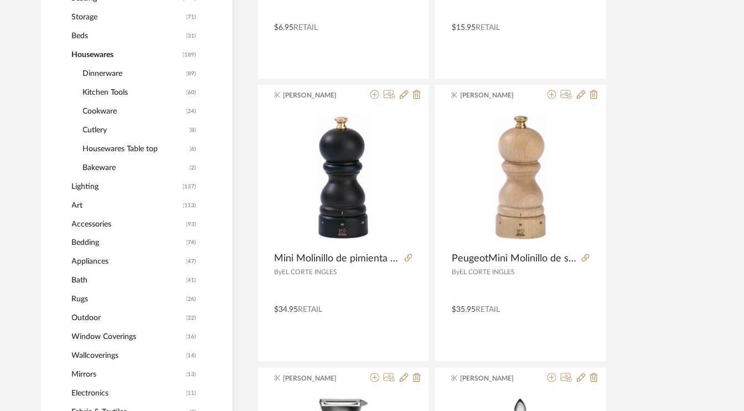
scroll to position [498, 0]
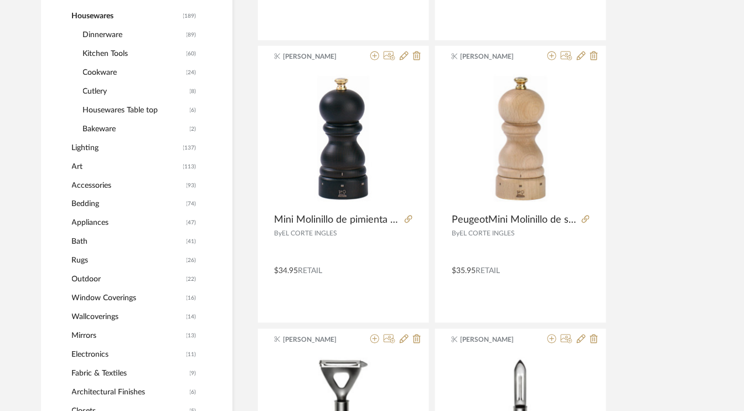
click at [94, 354] on span "Electronics" at bounding box center [128, 354] width 112 height 19
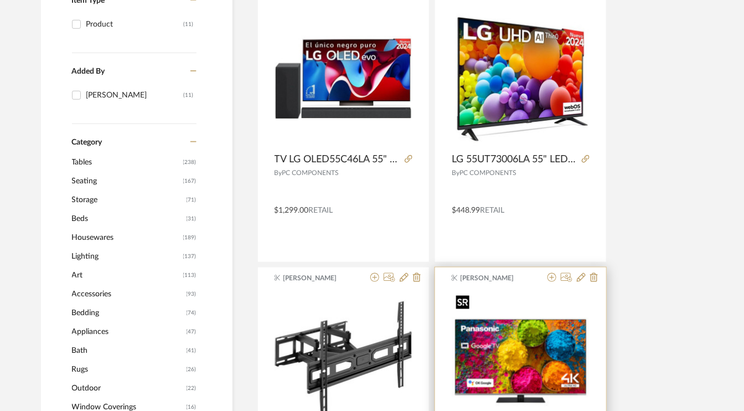
scroll to position [166, 0]
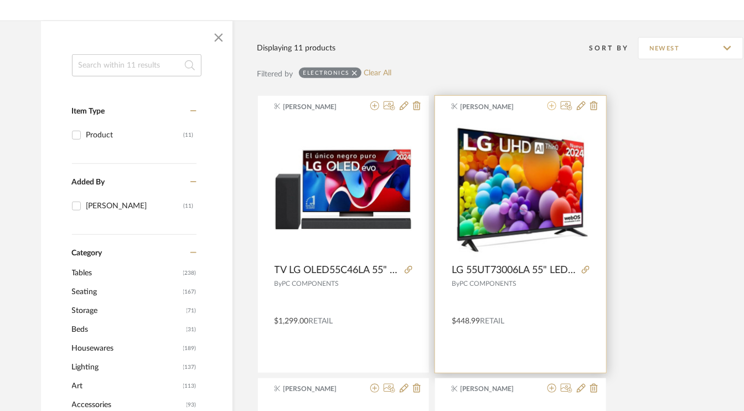
click at [551, 106] on icon at bounding box center [551, 105] width 9 height 9
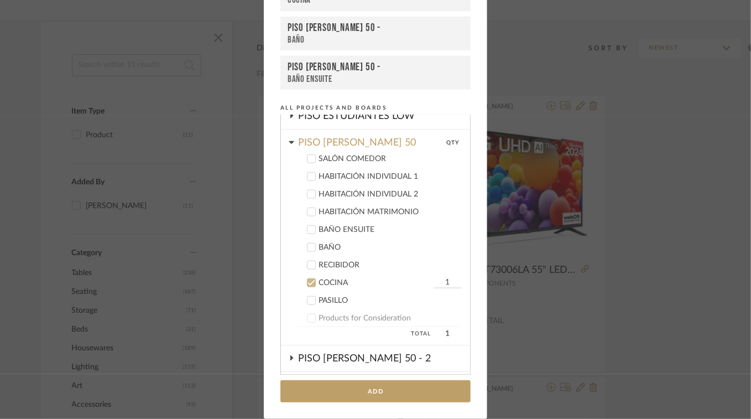
scroll to position [395, 0]
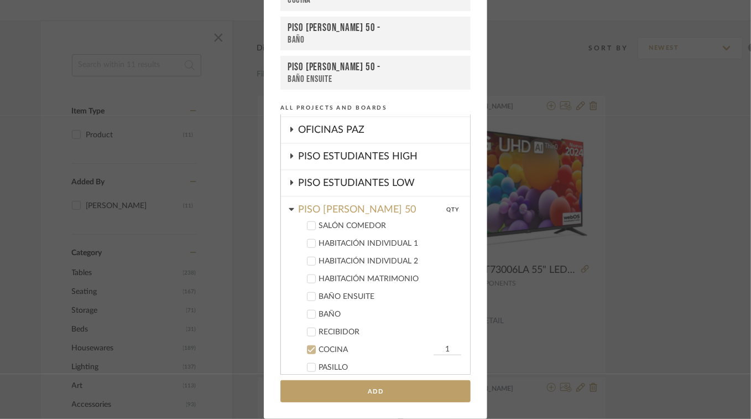
click at [308, 222] on icon at bounding box center [312, 226] width 8 height 8
click at [309, 346] on icon at bounding box center [312, 350] width 8 height 8
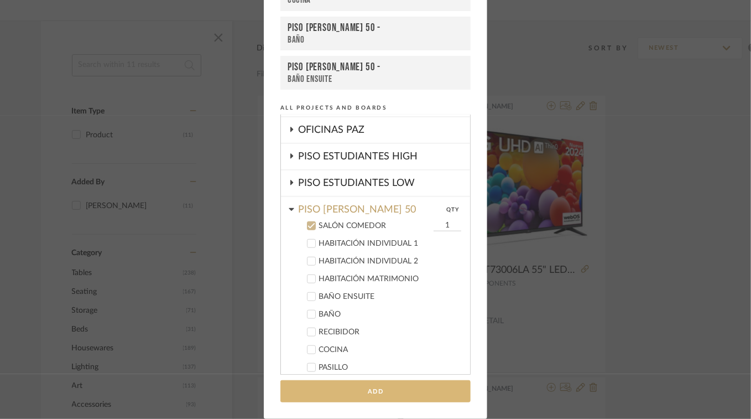
click at [376, 392] on button "Add" at bounding box center [376, 391] width 190 height 23
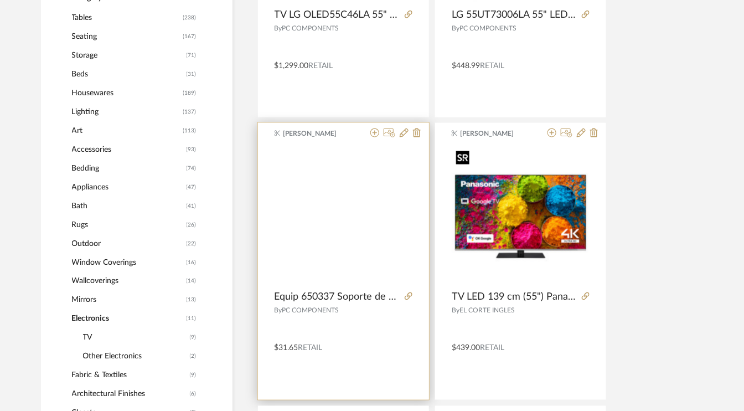
scroll to position [387, 0]
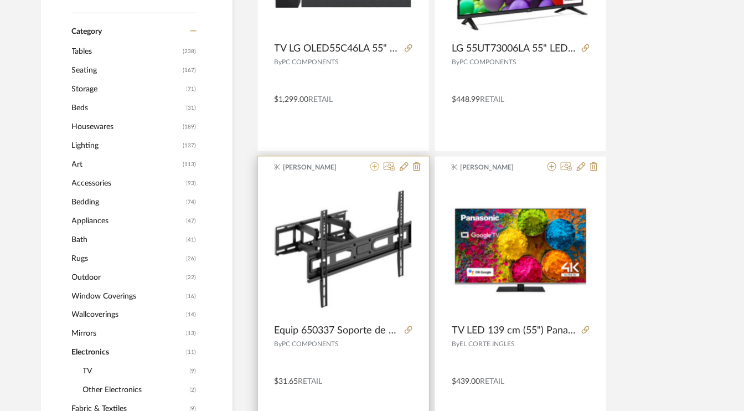
click at [377, 168] on icon at bounding box center [374, 166] width 9 height 9
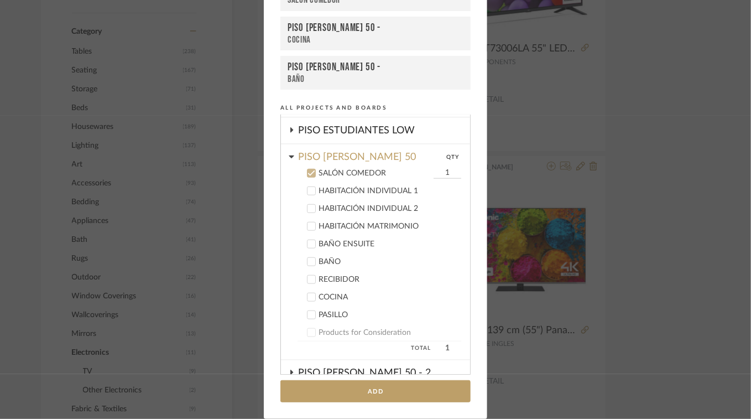
scroll to position [492, 0]
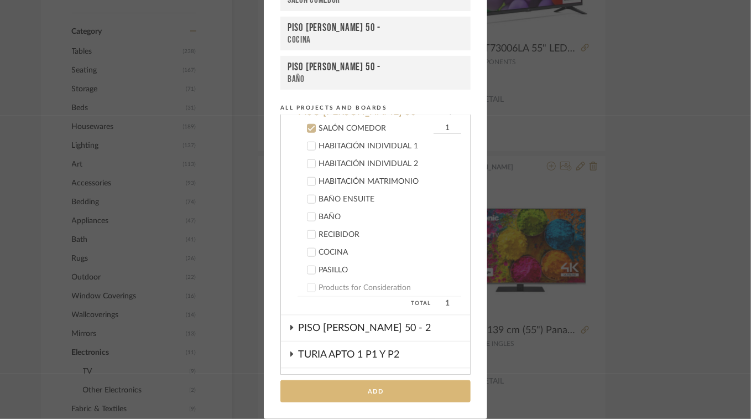
click at [381, 395] on button "Add" at bounding box center [376, 391] width 190 height 23
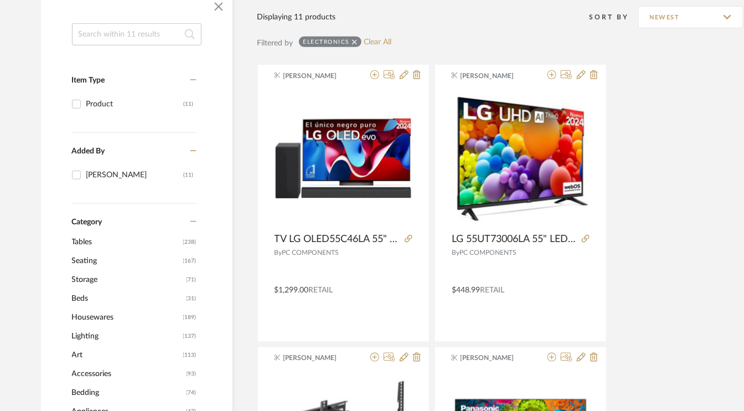
scroll to position [0, 0]
